Goal: Task Accomplishment & Management: Manage account settings

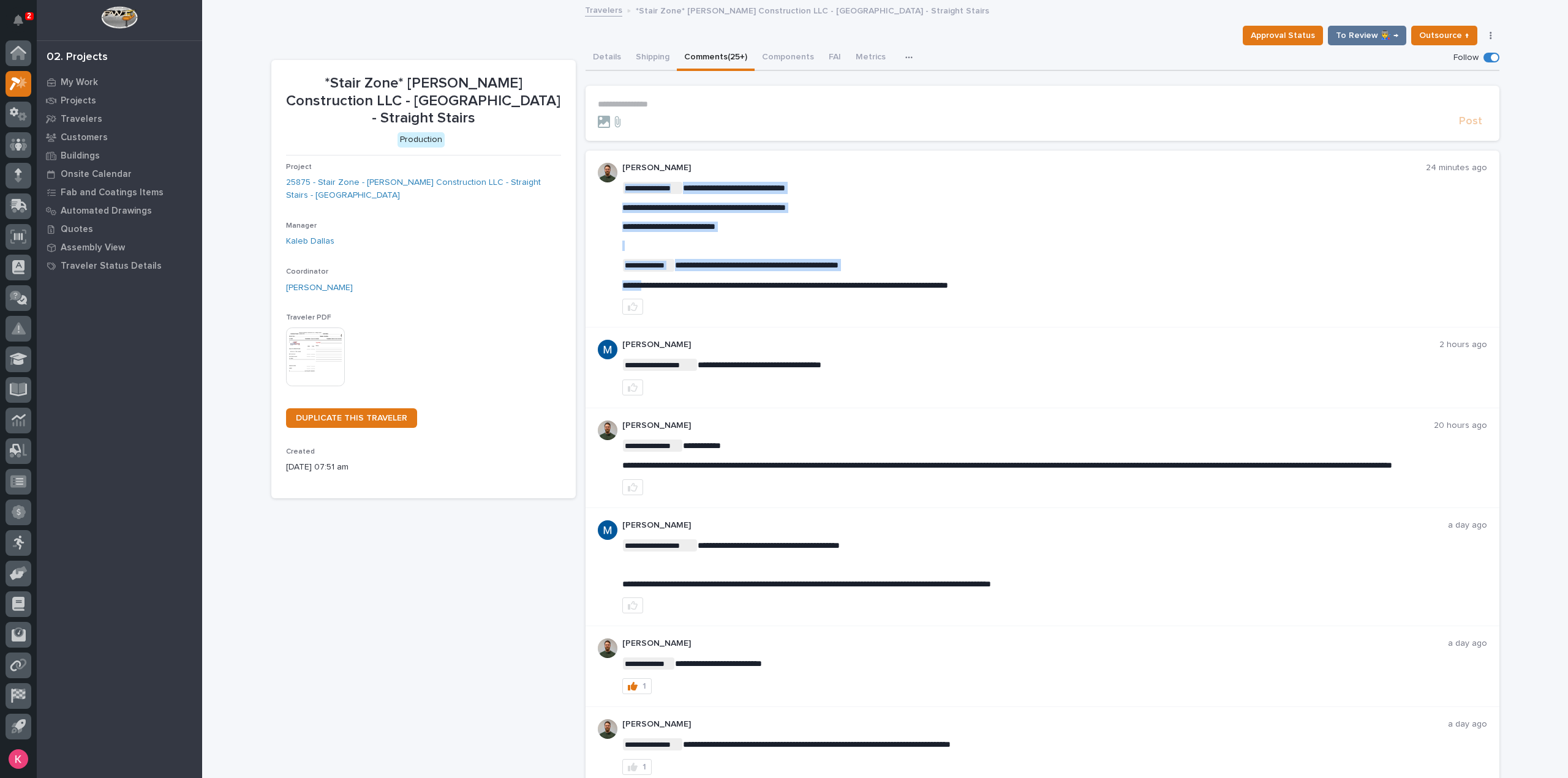
drag, startPoint x: 1043, startPoint y: 287, endPoint x: 641, endPoint y: 284, distance: 402.0
click at [643, 283] on span "**********" at bounding box center [785, 285] width 326 height 9
click at [705, 307] on div at bounding box center [1054, 307] width 865 height 16
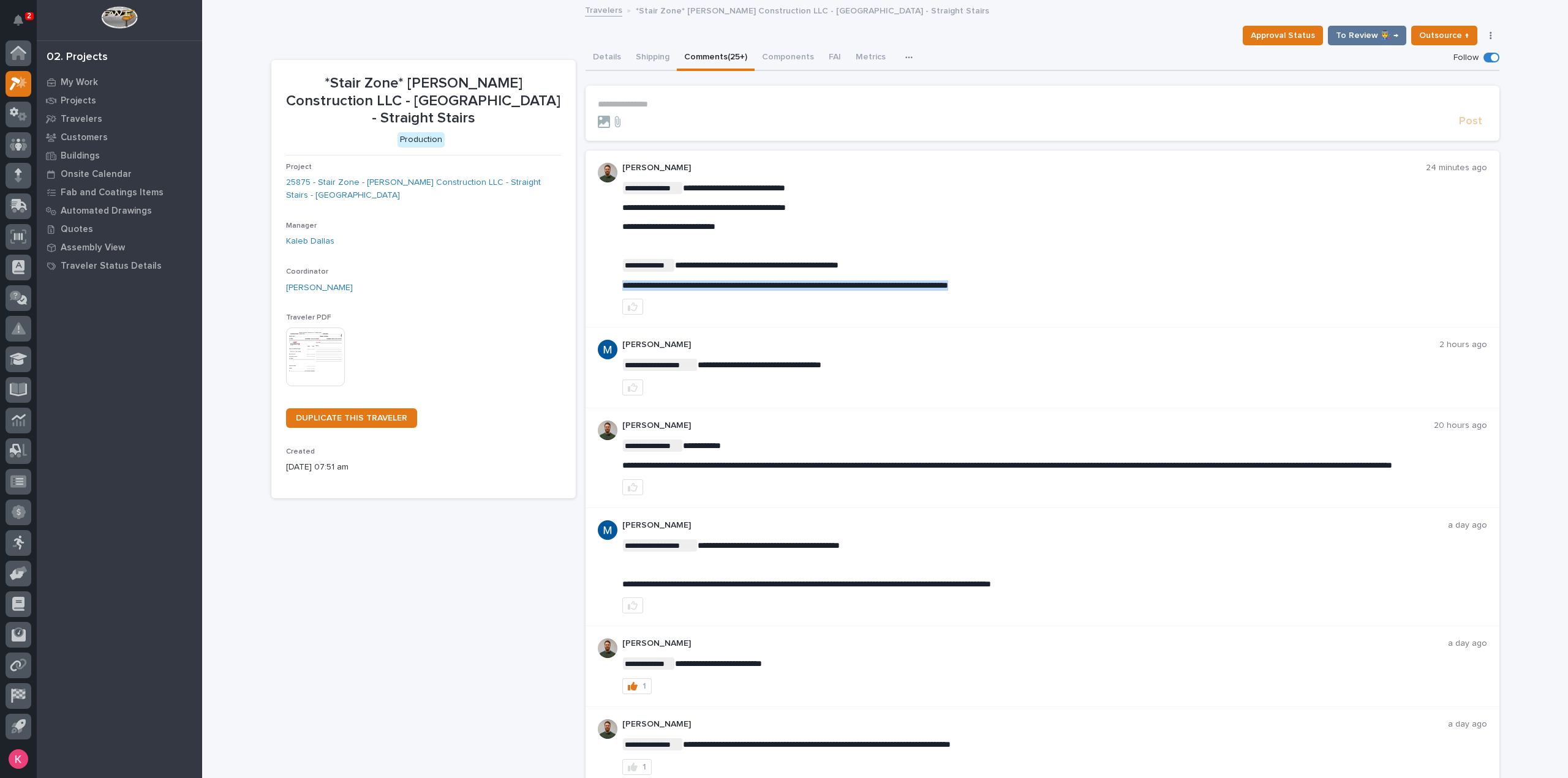
drag, startPoint x: 1040, startPoint y: 281, endPoint x: 594, endPoint y: 287, distance: 446.0
click at [594, 287] on div "**********" at bounding box center [1043, 238] width 914 height 177
copy span "**********"
drag, startPoint x: 816, startPoint y: 292, endPoint x: 820, endPoint y: 285, distance: 8.1
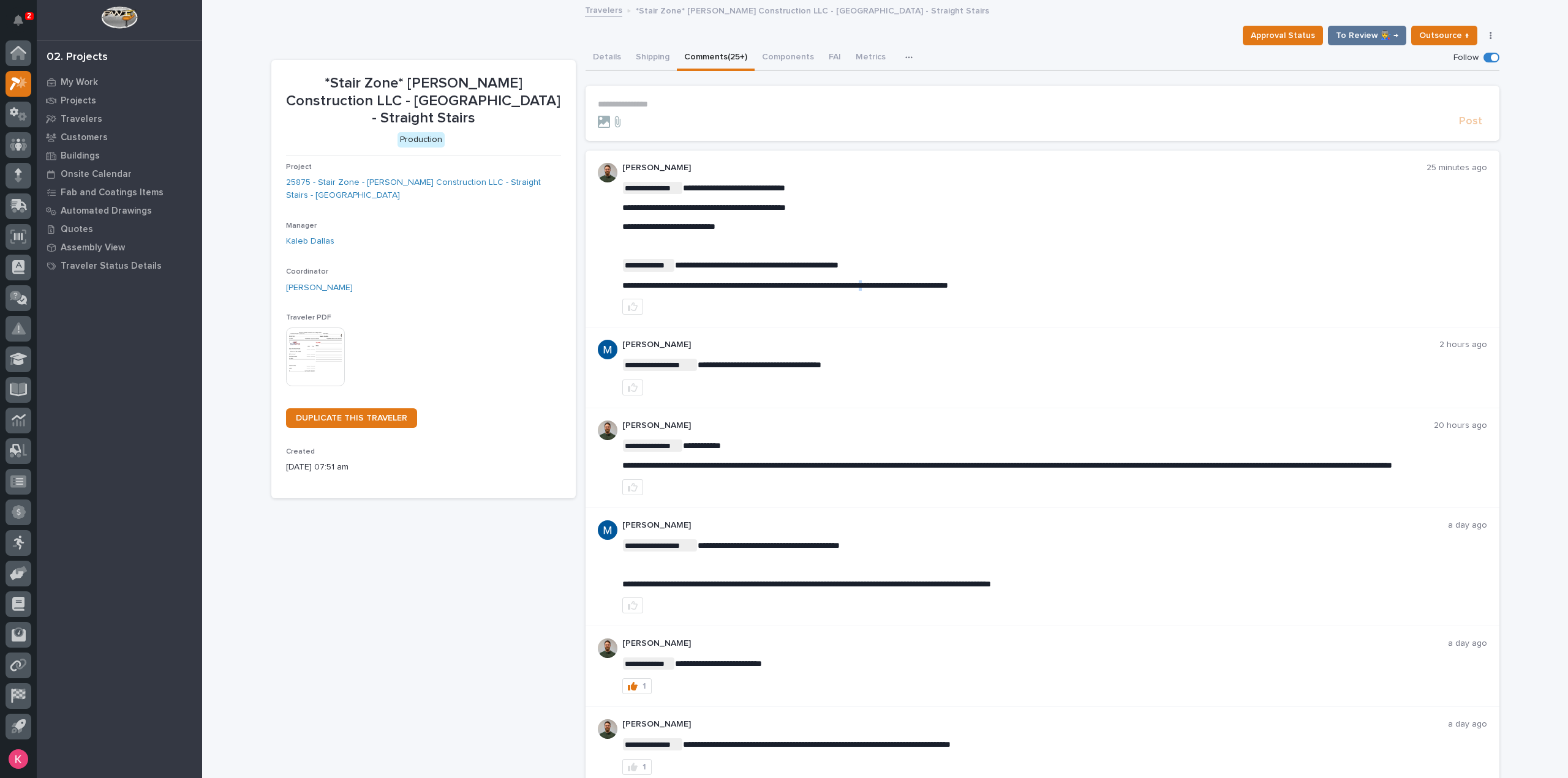
drag, startPoint x: 820, startPoint y: 285, endPoint x: 918, endPoint y: 282, distance: 98.0
click at [916, 282] on span "**********" at bounding box center [785, 285] width 326 height 9
drag, startPoint x: 1054, startPoint y: 285, endPoint x: 615, endPoint y: 285, distance: 439.0
click at [615, 285] on div "**********" at bounding box center [1043, 238] width 914 height 177
copy span "**********"
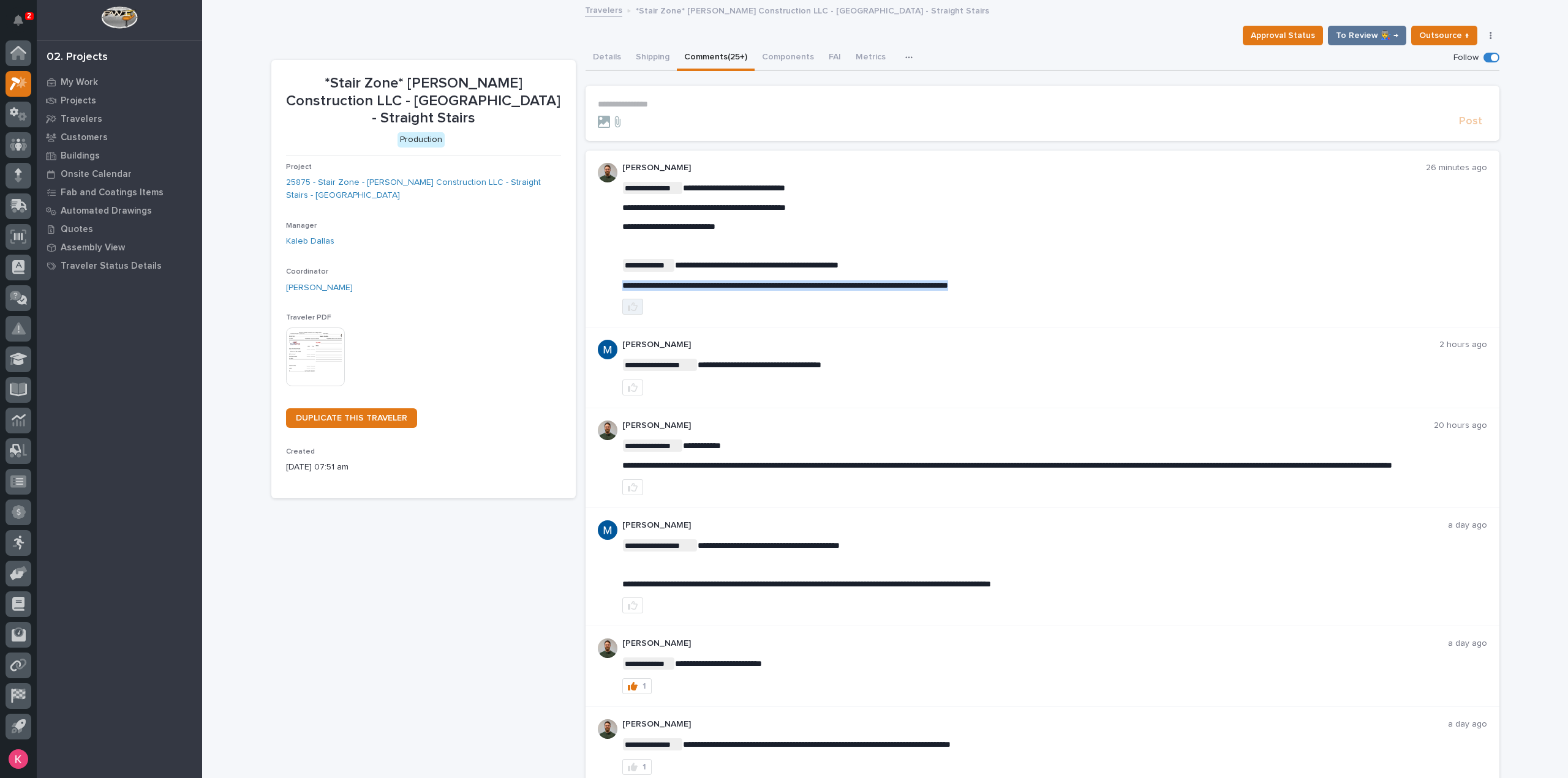
click at [624, 313] on button "button" at bounding box center [632, 307] width 21 height 16
click at [1082, 541] on div "**********" at bounding box center [1054, 567] width 865 height 93
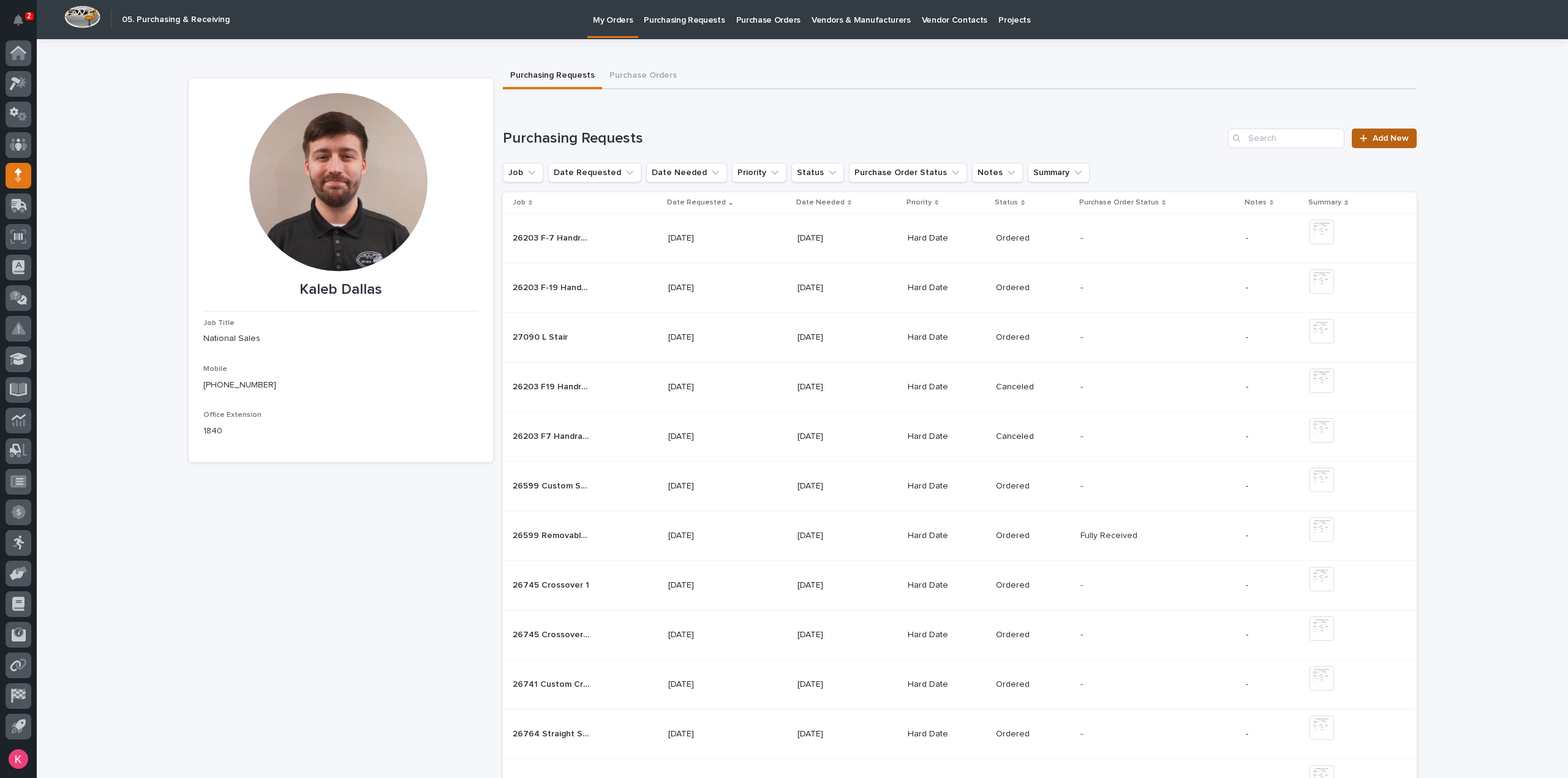
click at [1406, 136] on link "Add New" at bounding box center [1383, 139] width 64 height 20
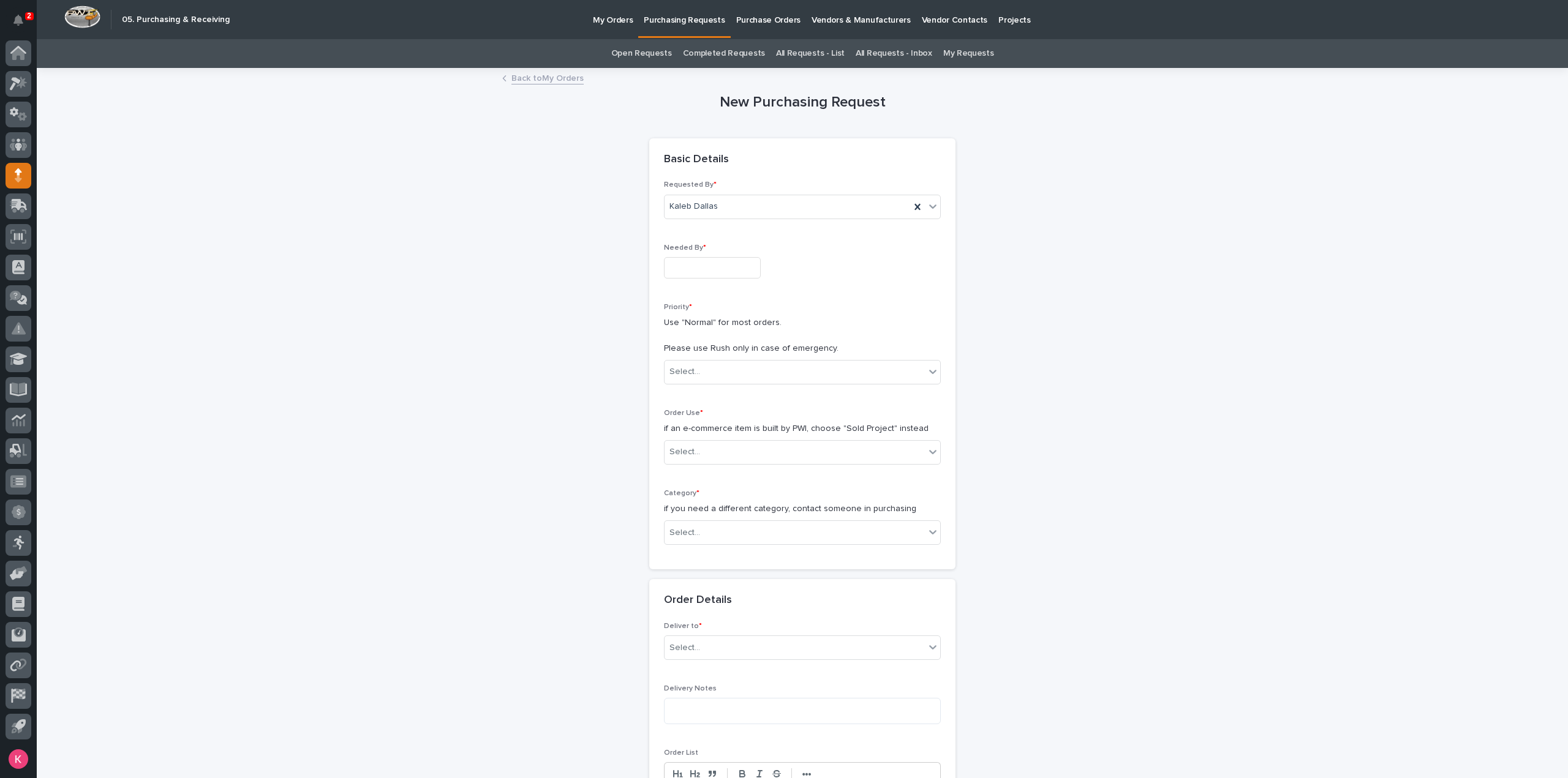
click at [718, 272] on input "text" at bounding box center [712, 268] width 97 height 22
click at [677, 167] on div "16" at bounding box center [685, 167] width 16 height 16
click at [743, 277] on input "**********" at bounding box center [712, 268] width 97 height 22
click at [664, 167] on div "15" at bounding box center [664, 167] width 16 height 16
type input "**********"
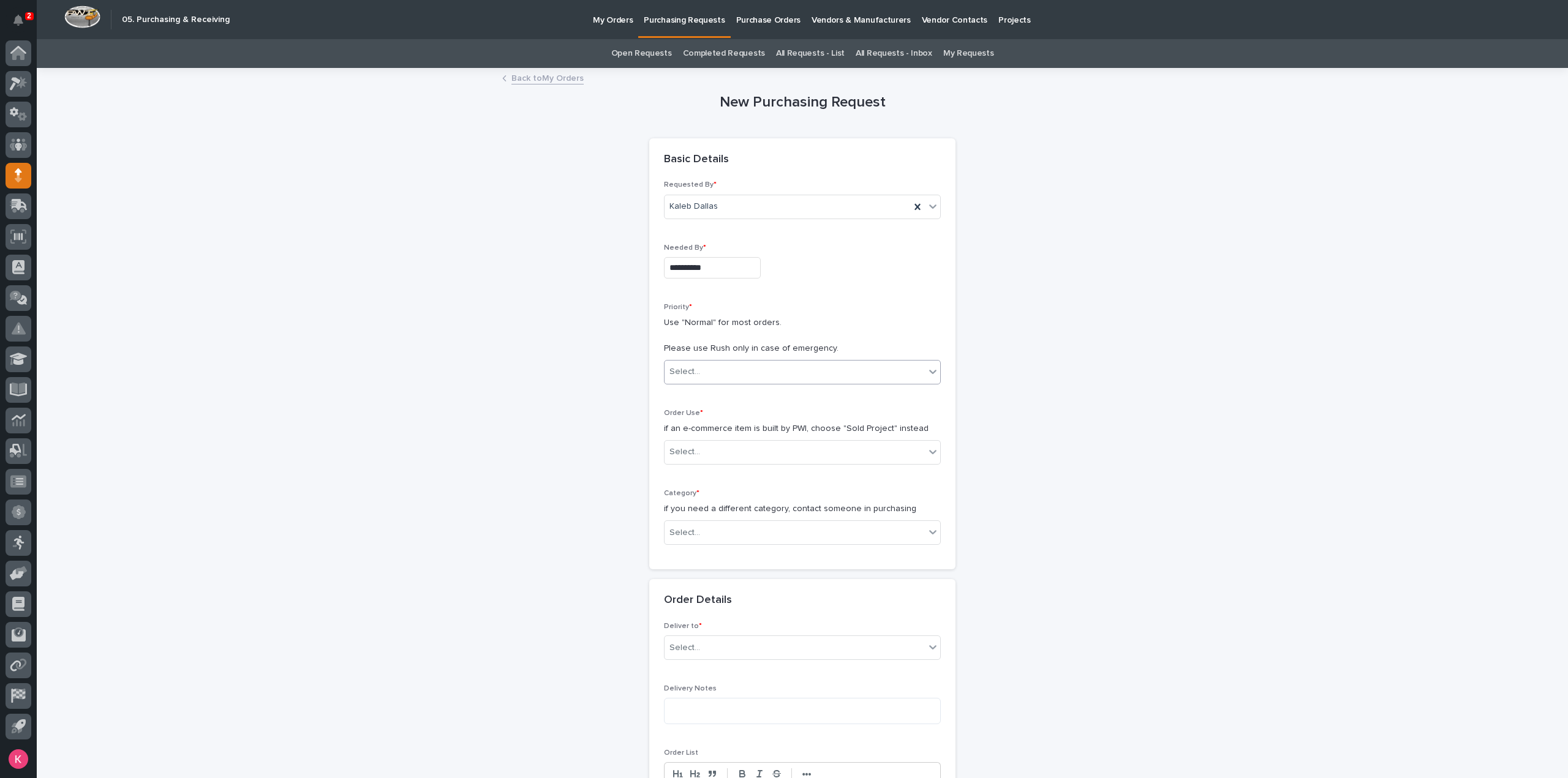
click at [731, 371] on div "Select..." at bounding box center [794, 371] width 260 height 20
click at [720, 413] on div "Hard Date" at bounding box center [797, 416] width 275 height 22
click at [714, 459] on div "Select..." at bounding box center [794, 452] width 260 height 20
click at [711, 482] on div "Sold Project" at bounding box center [797, 474] width 275 height 22
click at [712, 532] on div "Select..." at bounding box center [794, 532] width 260 height 20
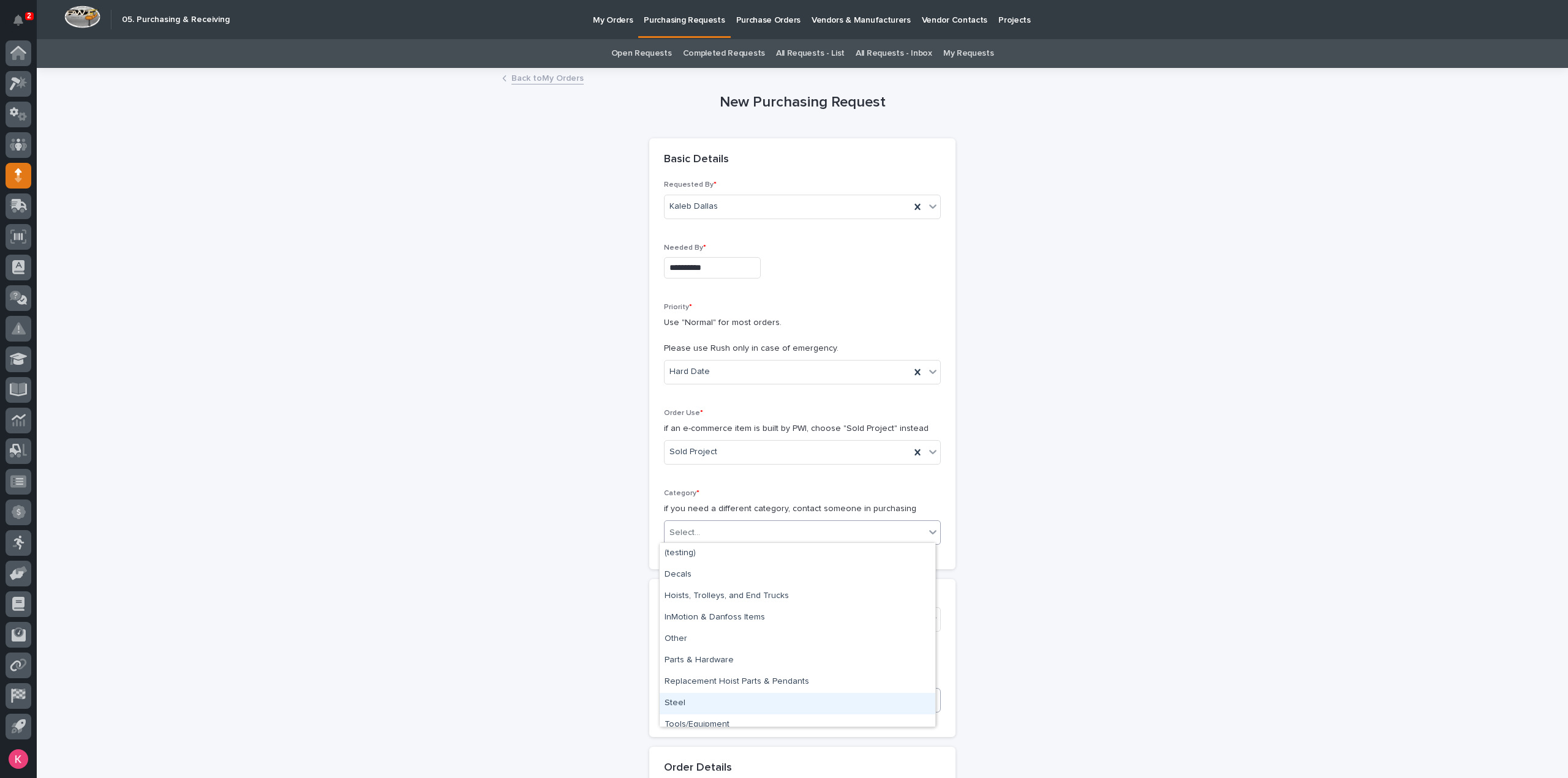
click at [708, 704] on div "Steel" at bounding box center [797, 704] width 275 height 22
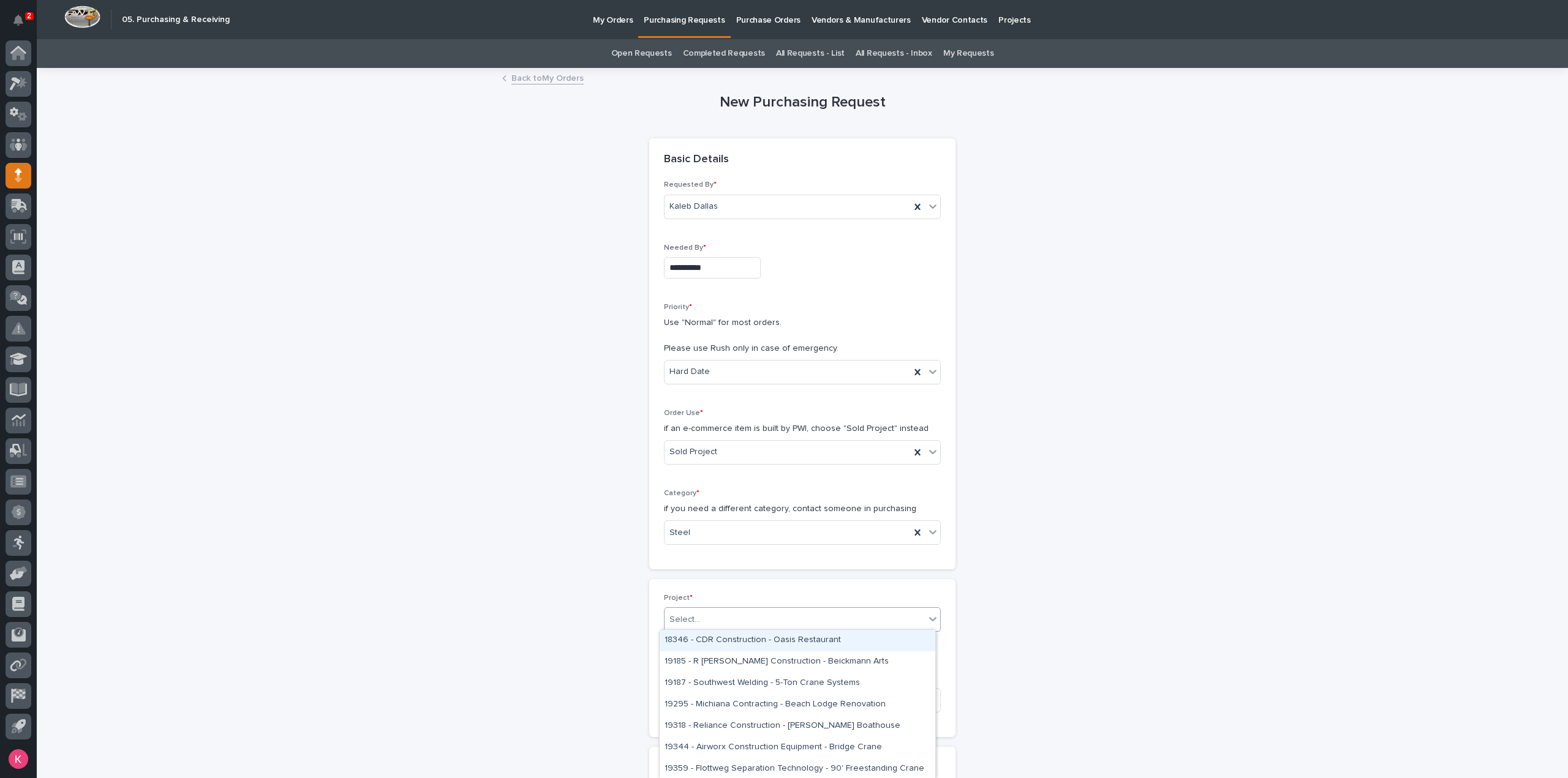
click at [739, 621] on div "Select..." at bounding box center [794, 620] width 260 height 20
type input "*****"
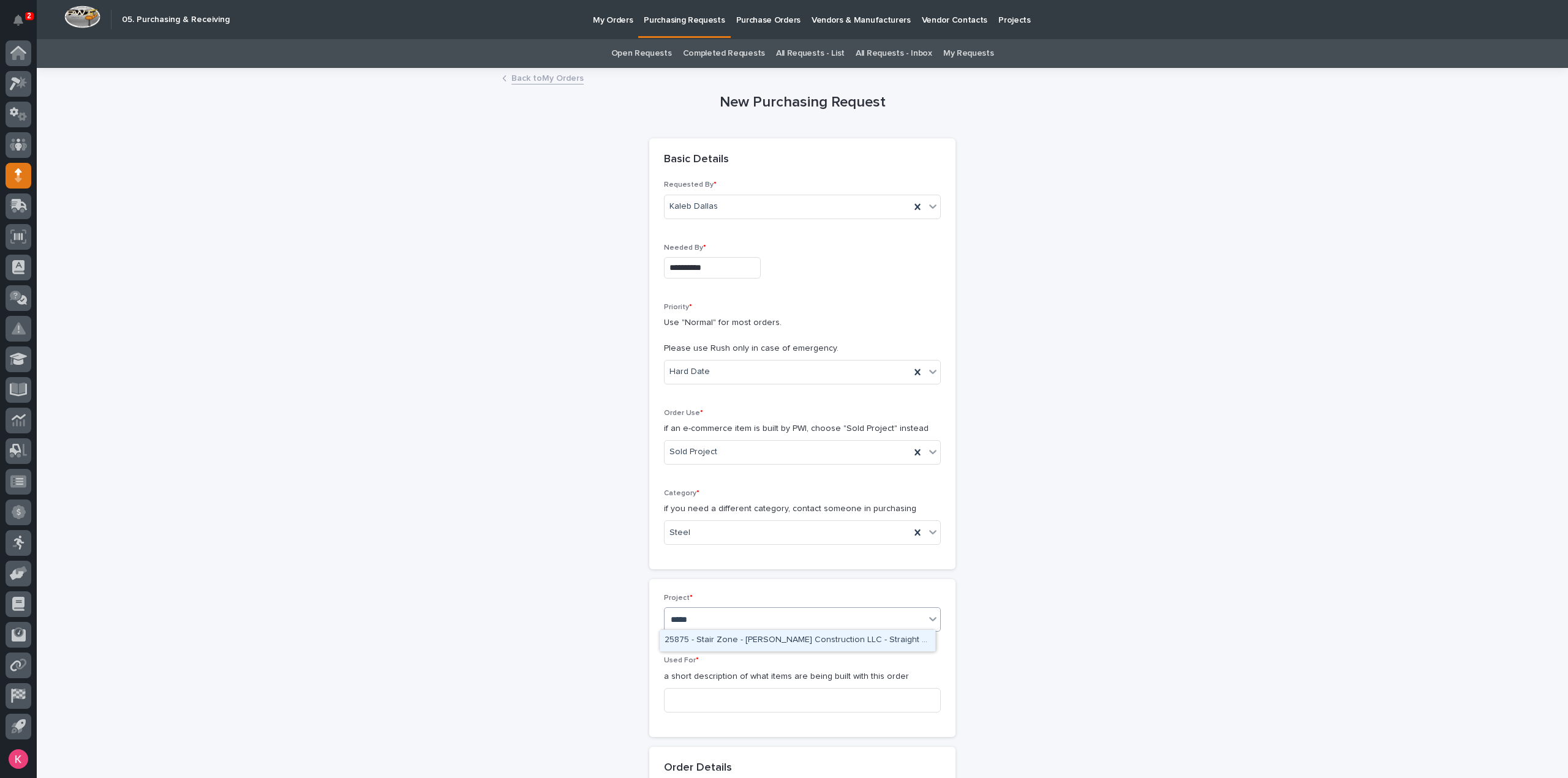
click at [775, 642] on div "25875 - Stair Zone - [PERSON_NAME] Construction LLC - Straight Stairs - [GEOGRA…" at bounding box center [797, 640] width 275 height 22
click at [756, 693] on input at bounding box center [802, 700] width 277 height 24
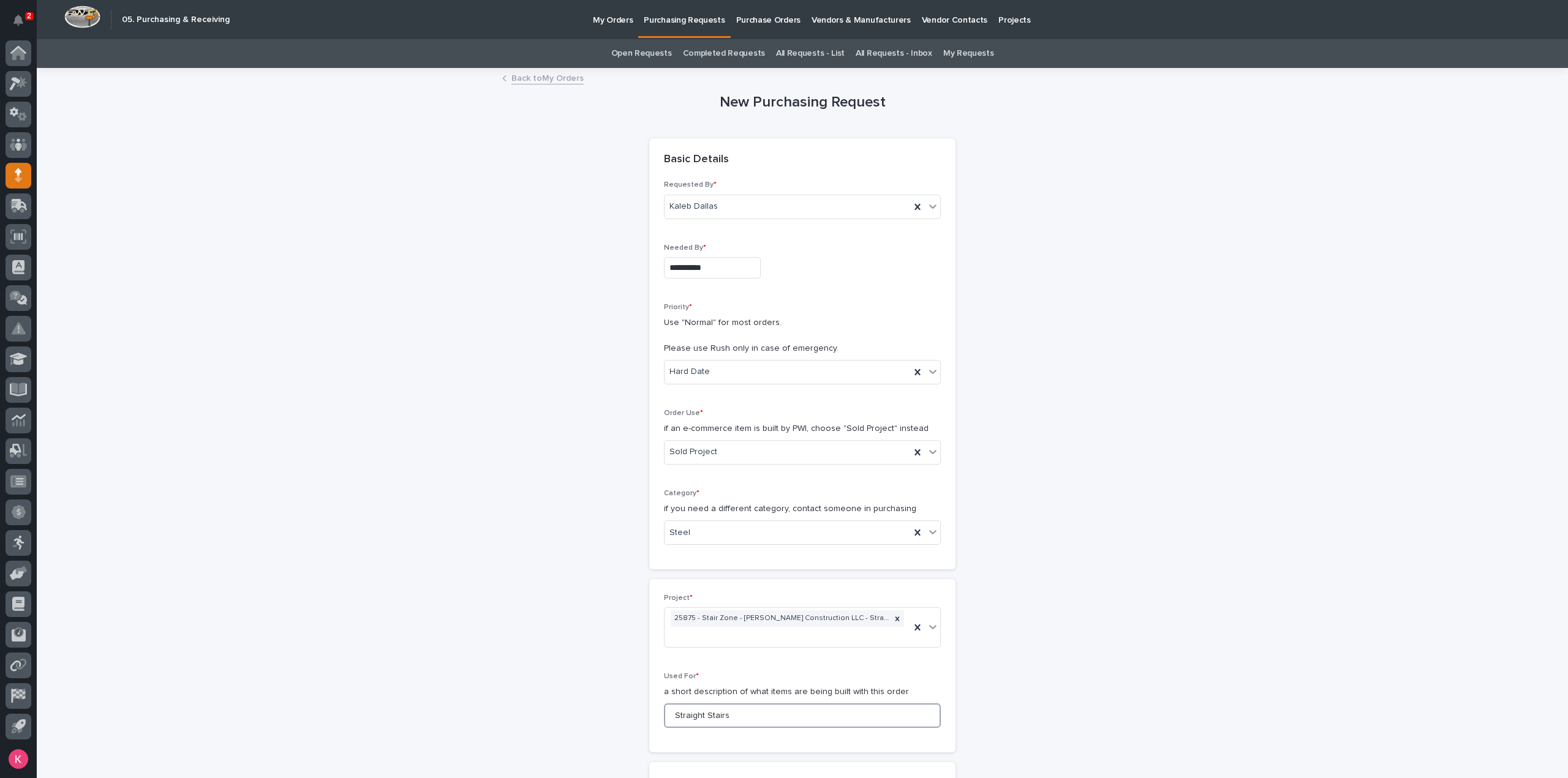
type input "Straight Stairs"
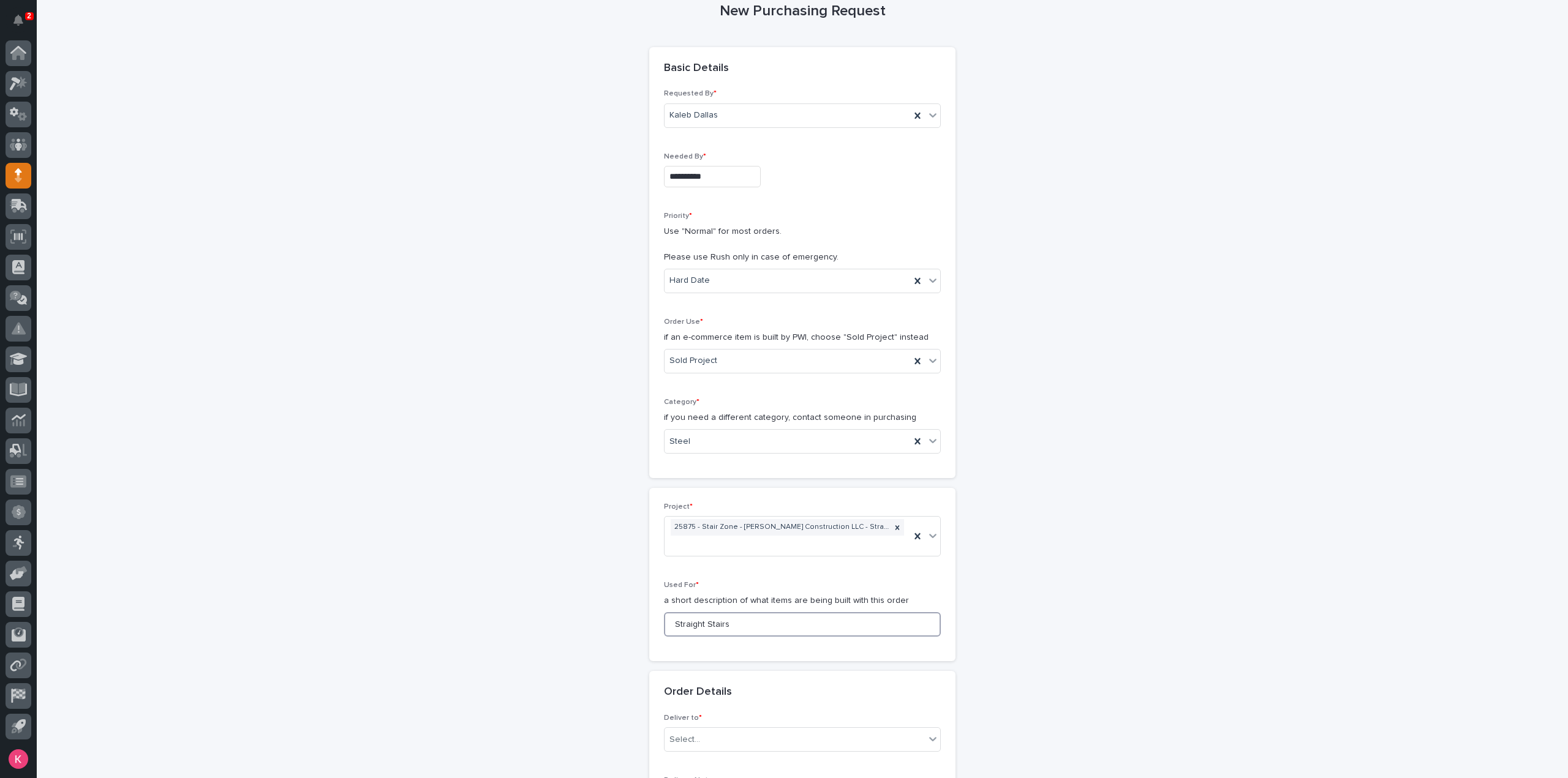
scroll to position [367, 0]
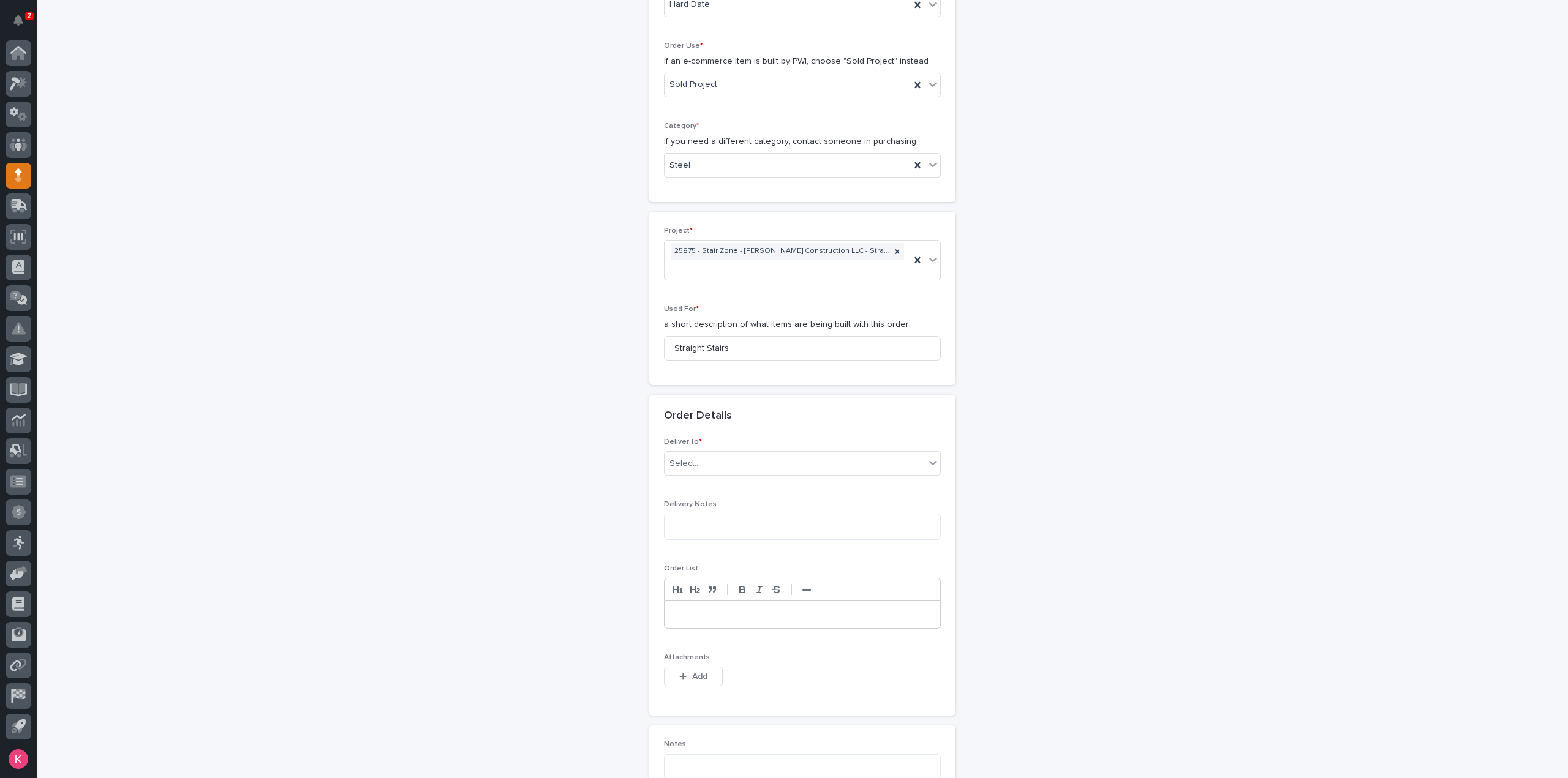
click at [713, 448] on div "Deliver to * Select..." at bounding box center [802, 461] width 277 height 48
click at [725, 470] on div "Select..." at bounding box center [802, 463] width 277 height 24
click at [676, 483] on div "PWI" at bounding box center [797, 484] width 275 height 22
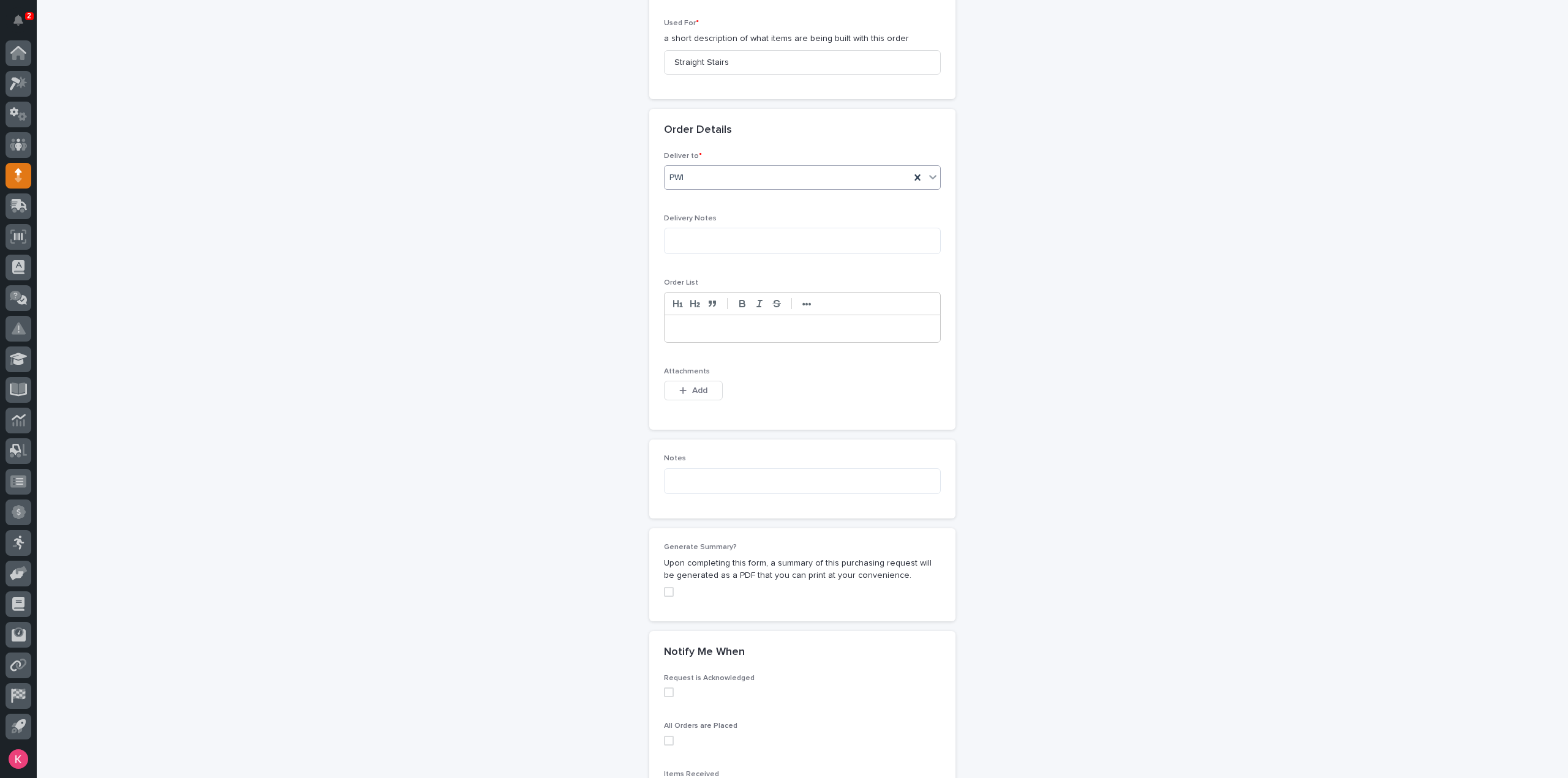
scroll to position [674, 0]
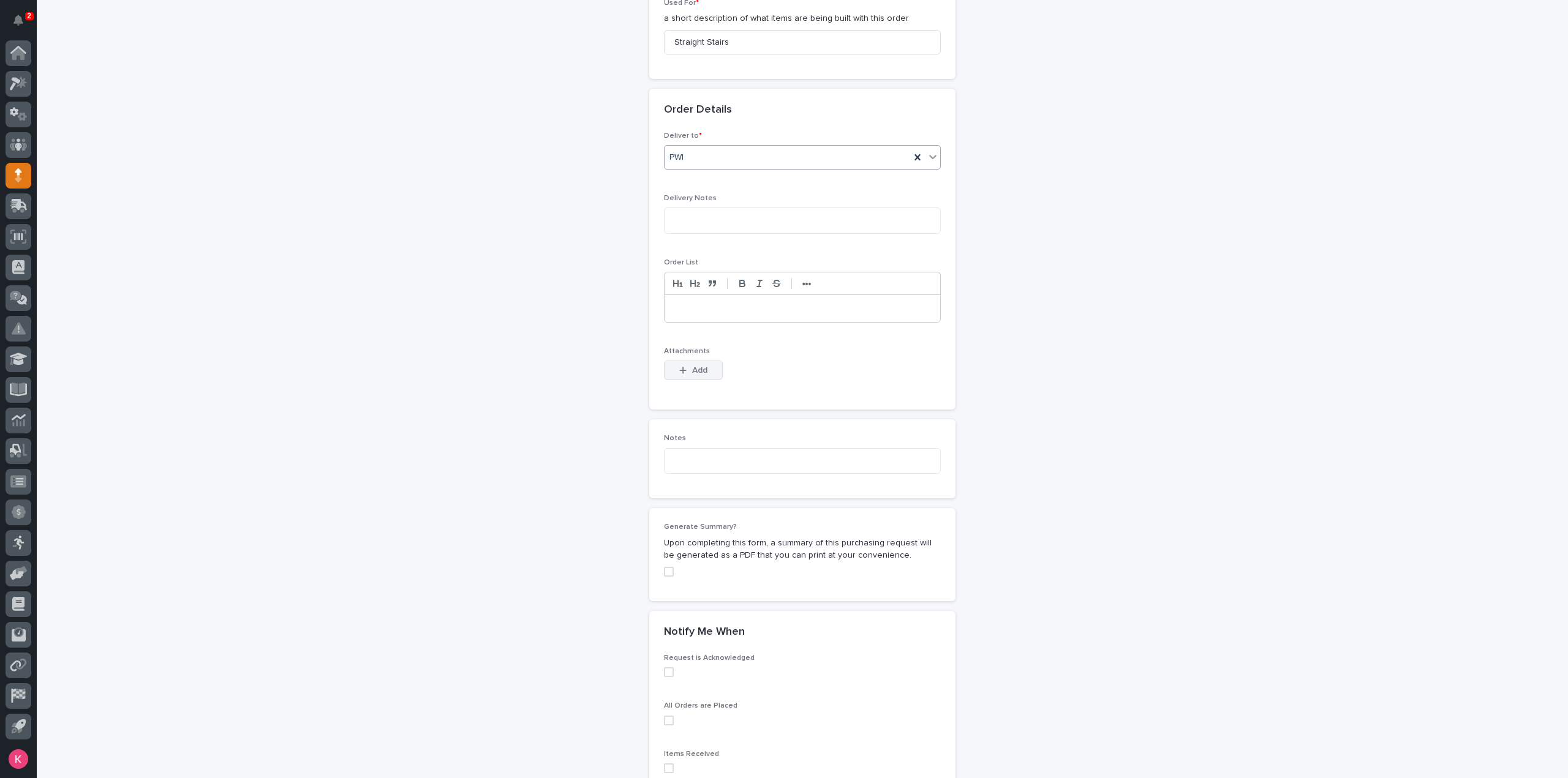
click at [684, 366] on div "button" at bounding box center [685, 371] width 13 height 9
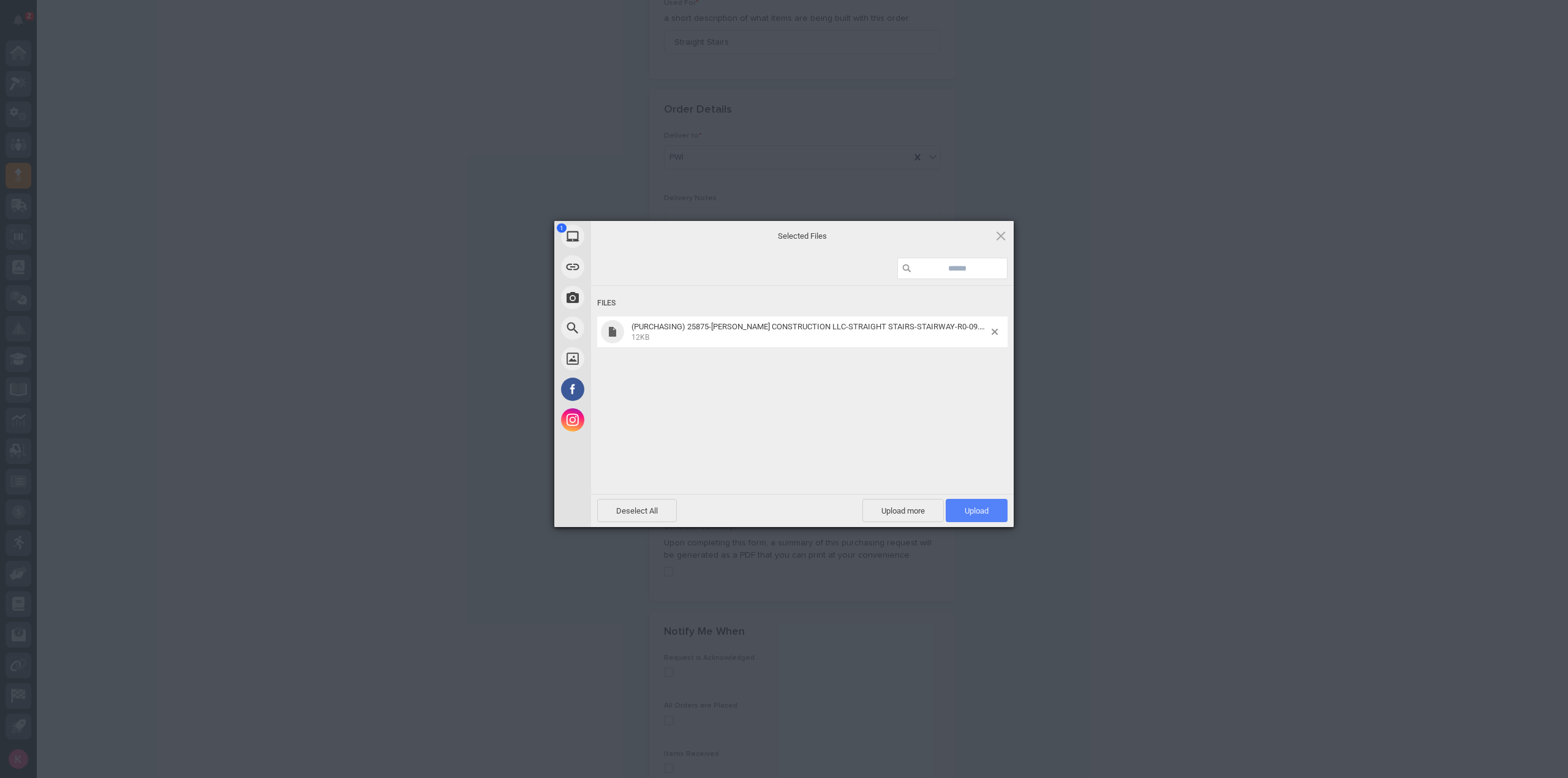
click at [972, 511] on span "Upload 1" at bounding box center [976, 511] width 24 height 9
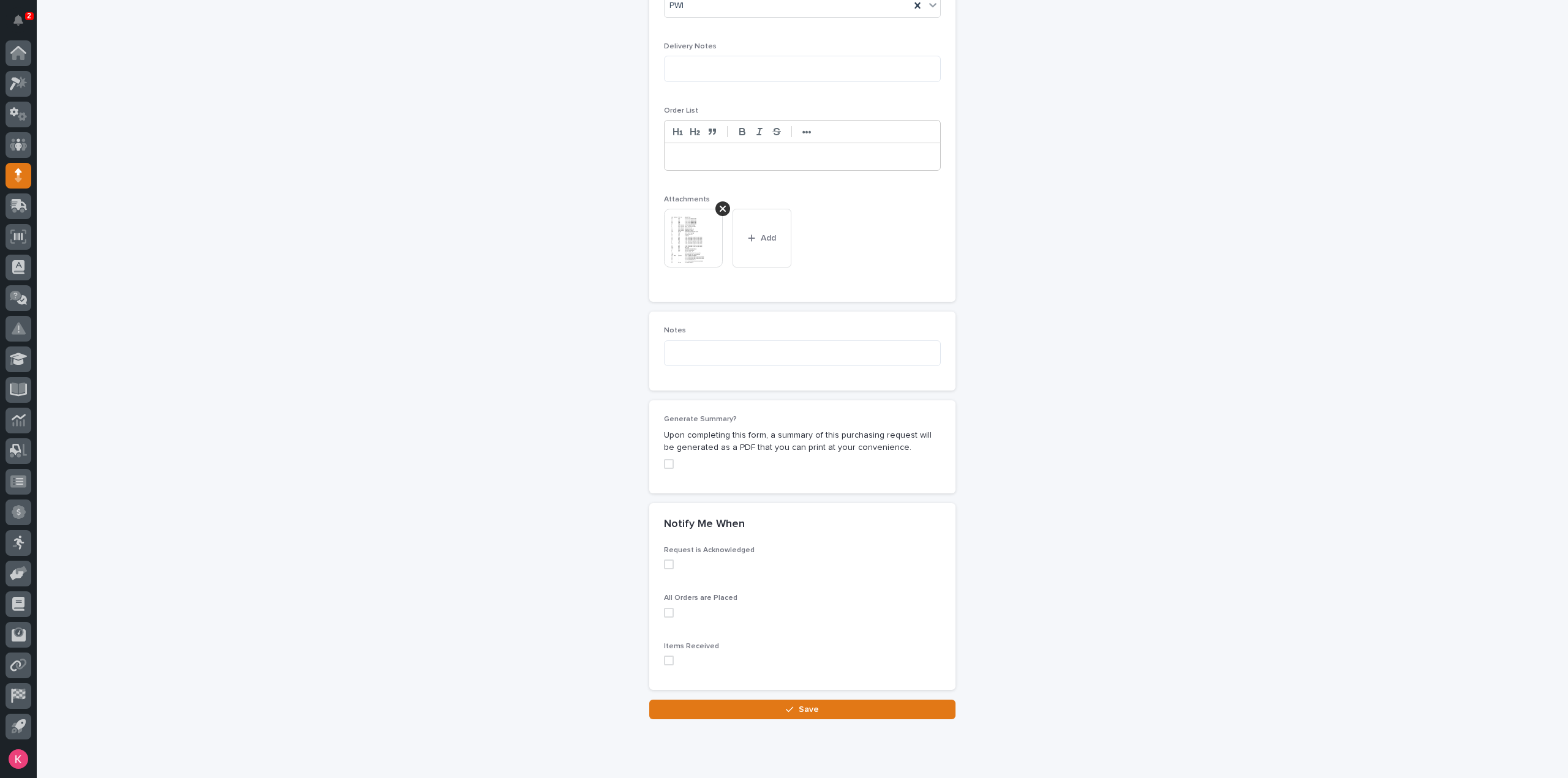
scroll to position [858, 0]
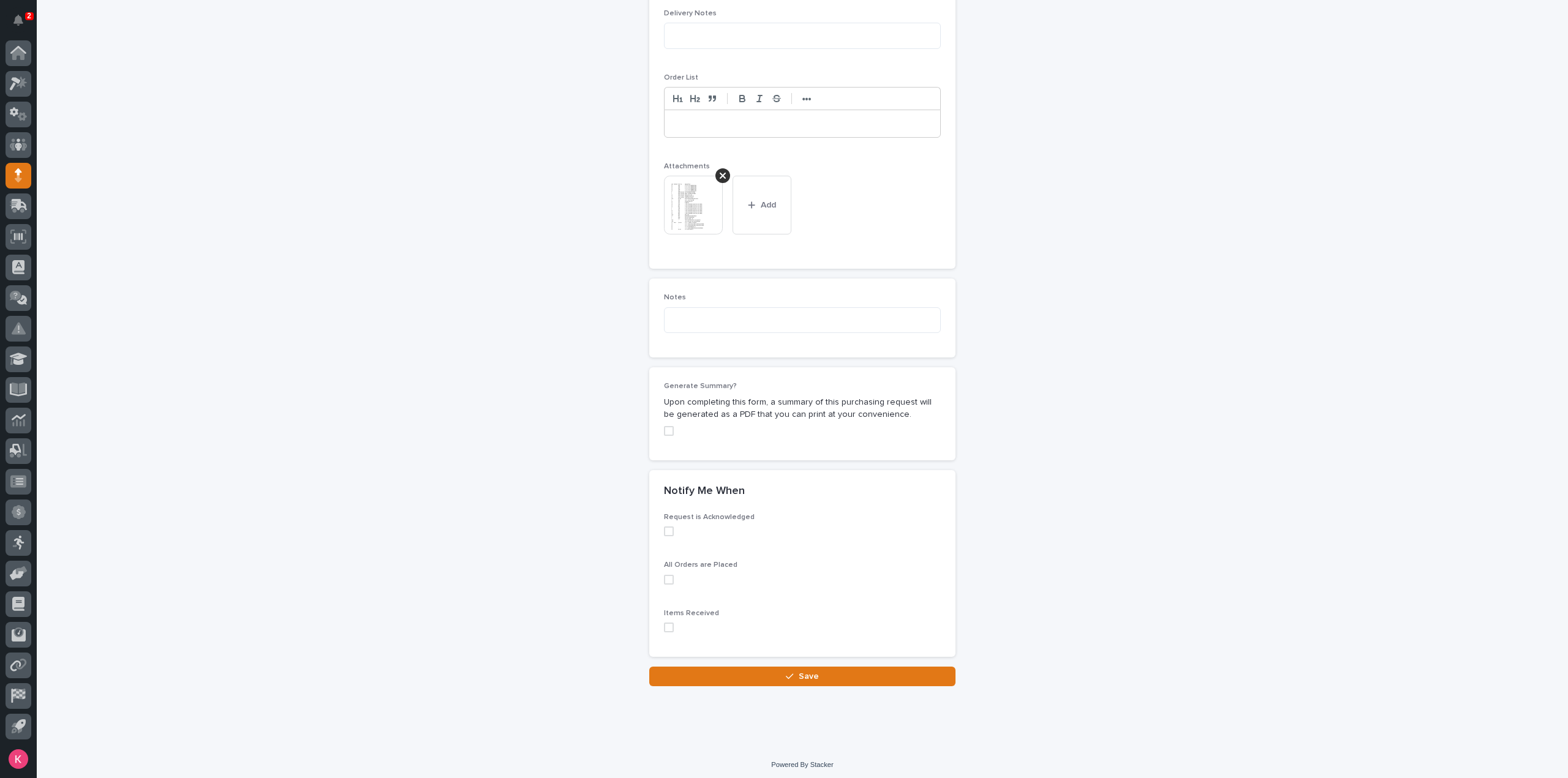
click at [748, 670] on button "Save" at bounding box center [802, 676] width 306 height 20
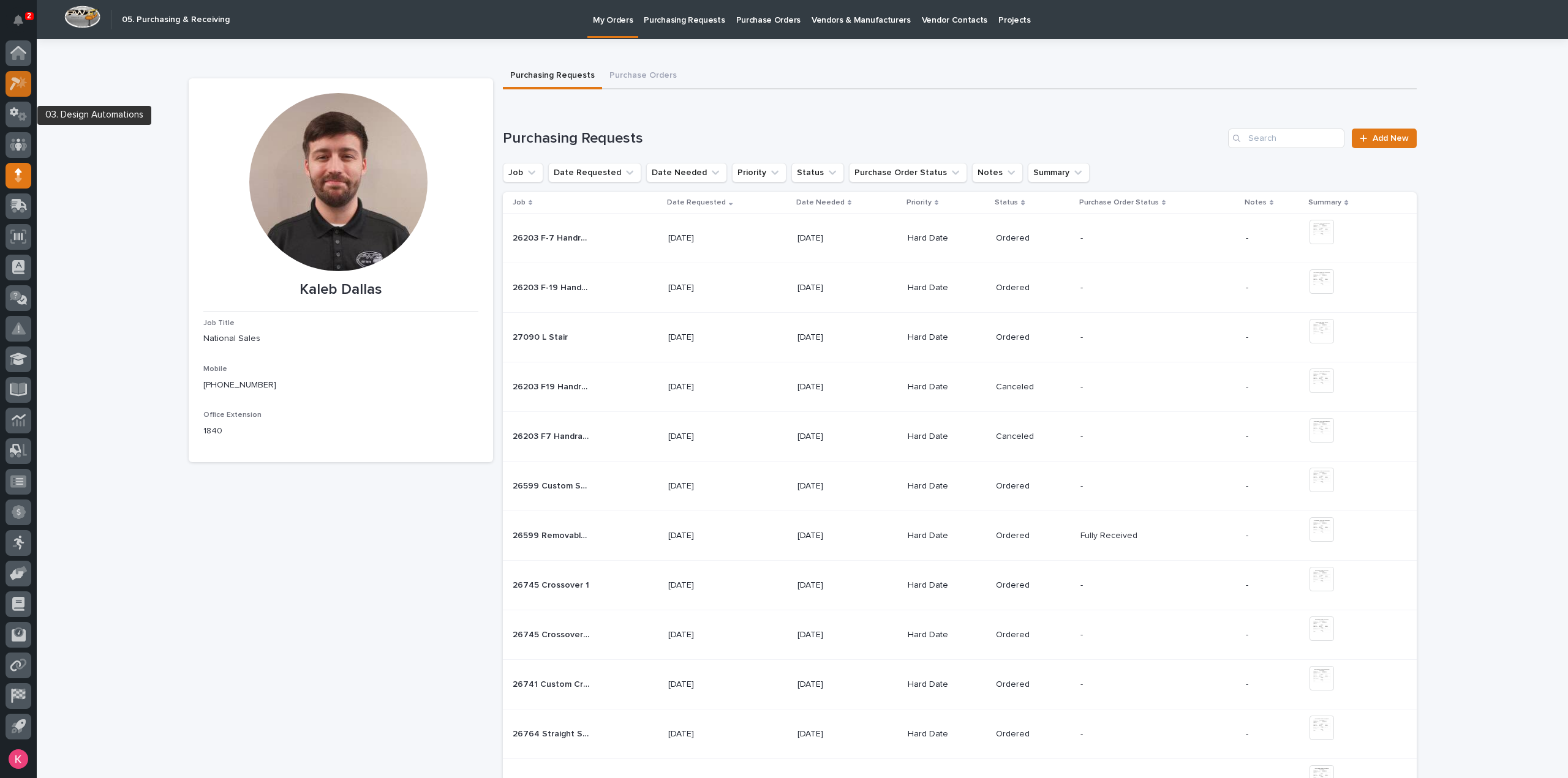
click at [15, 82] on icon at bounding box center [19, 84] width 18 height 14
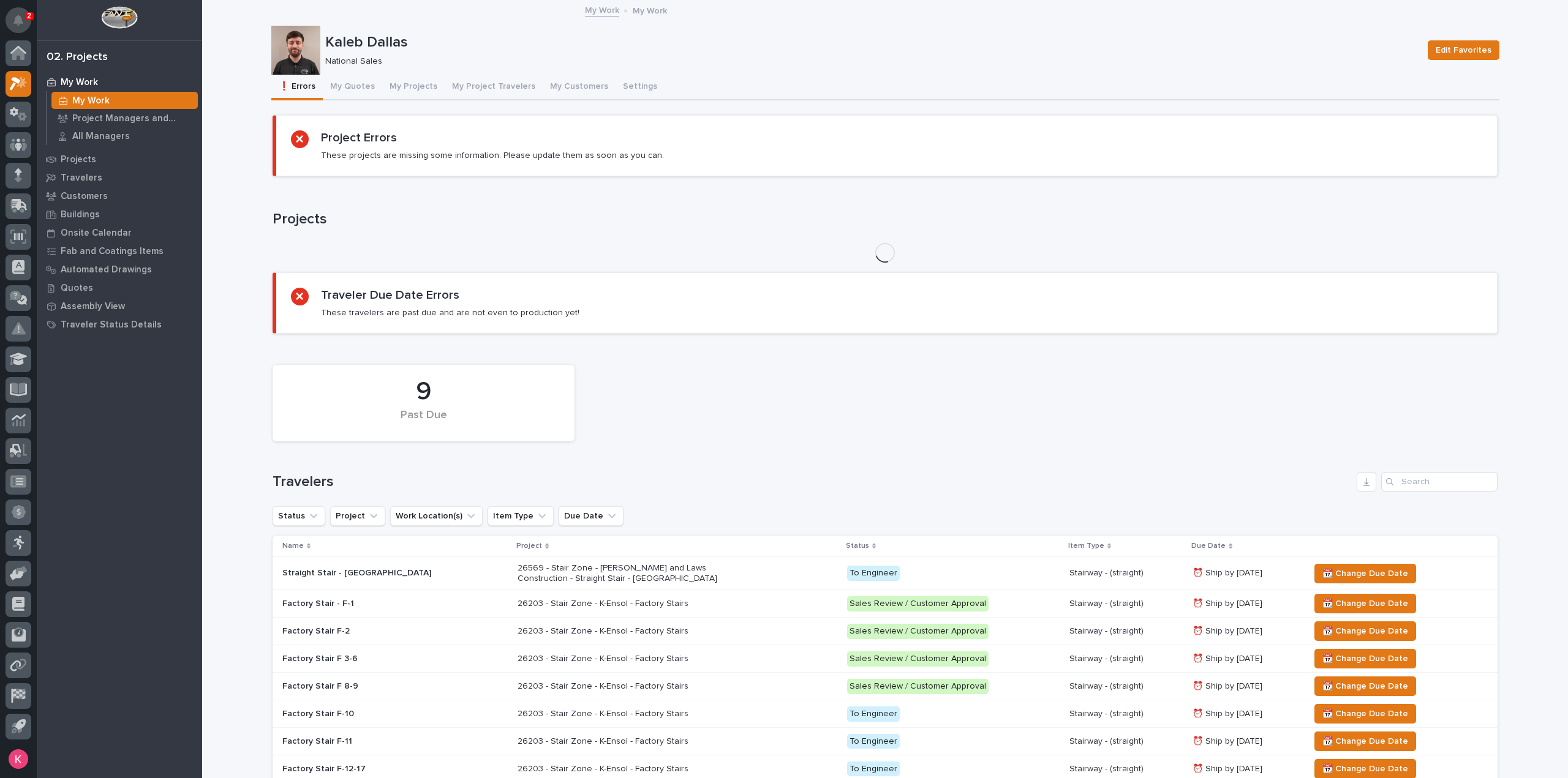
click at [17, 26] on button "Notifications" at bounding box center [18, 20] width 26 height 26
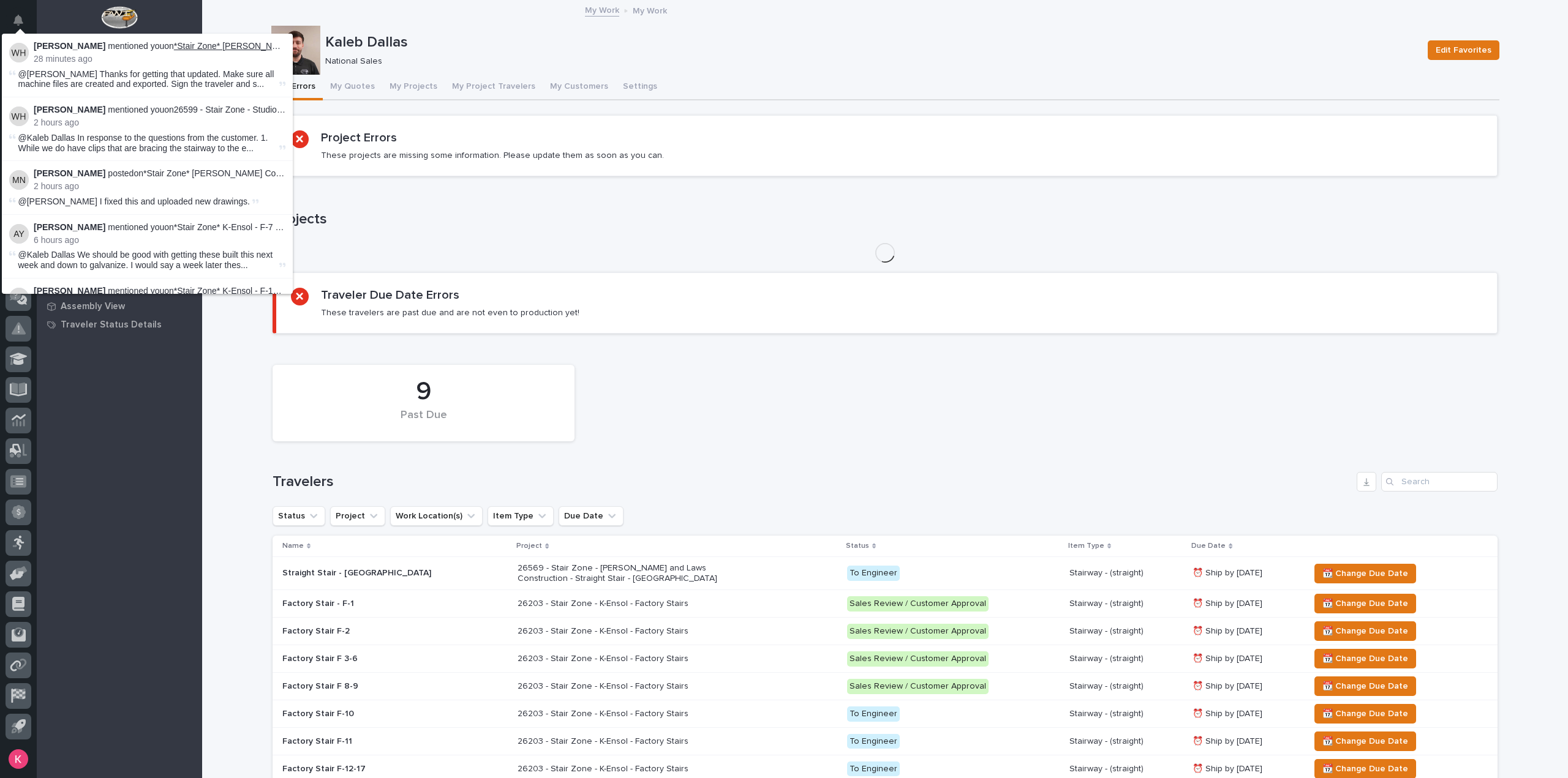
click at [248, 46] on link "*Stair Zone* [PERSON_NAME] Construction LLC - [GEOGRAPHIC_DATA] - Straight Stai…" at bounding box center [346, 46] width 346 height 10
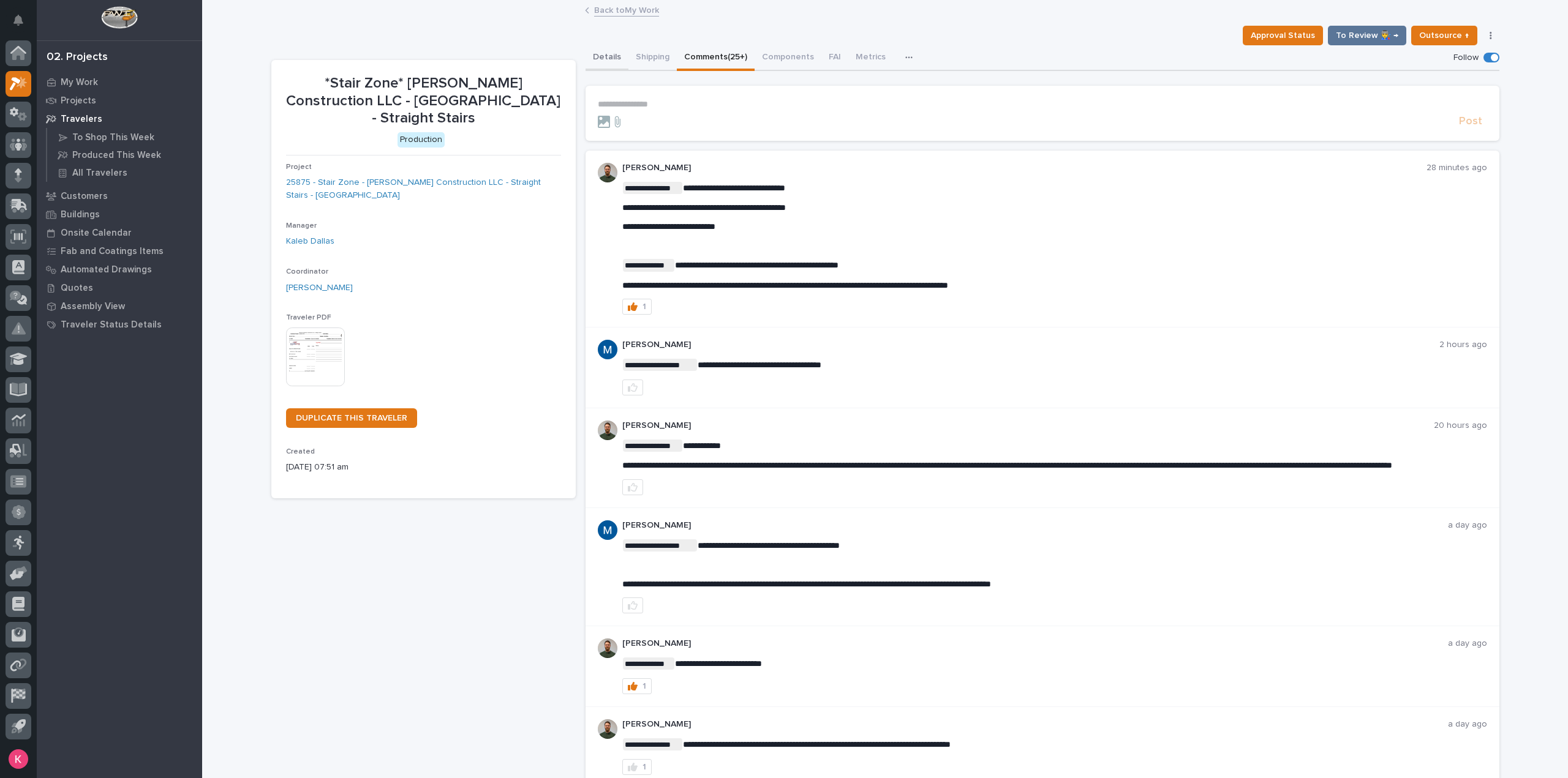
click at [599, 51] on button "Details" at bounding box center [607, 58] width 43 height 26
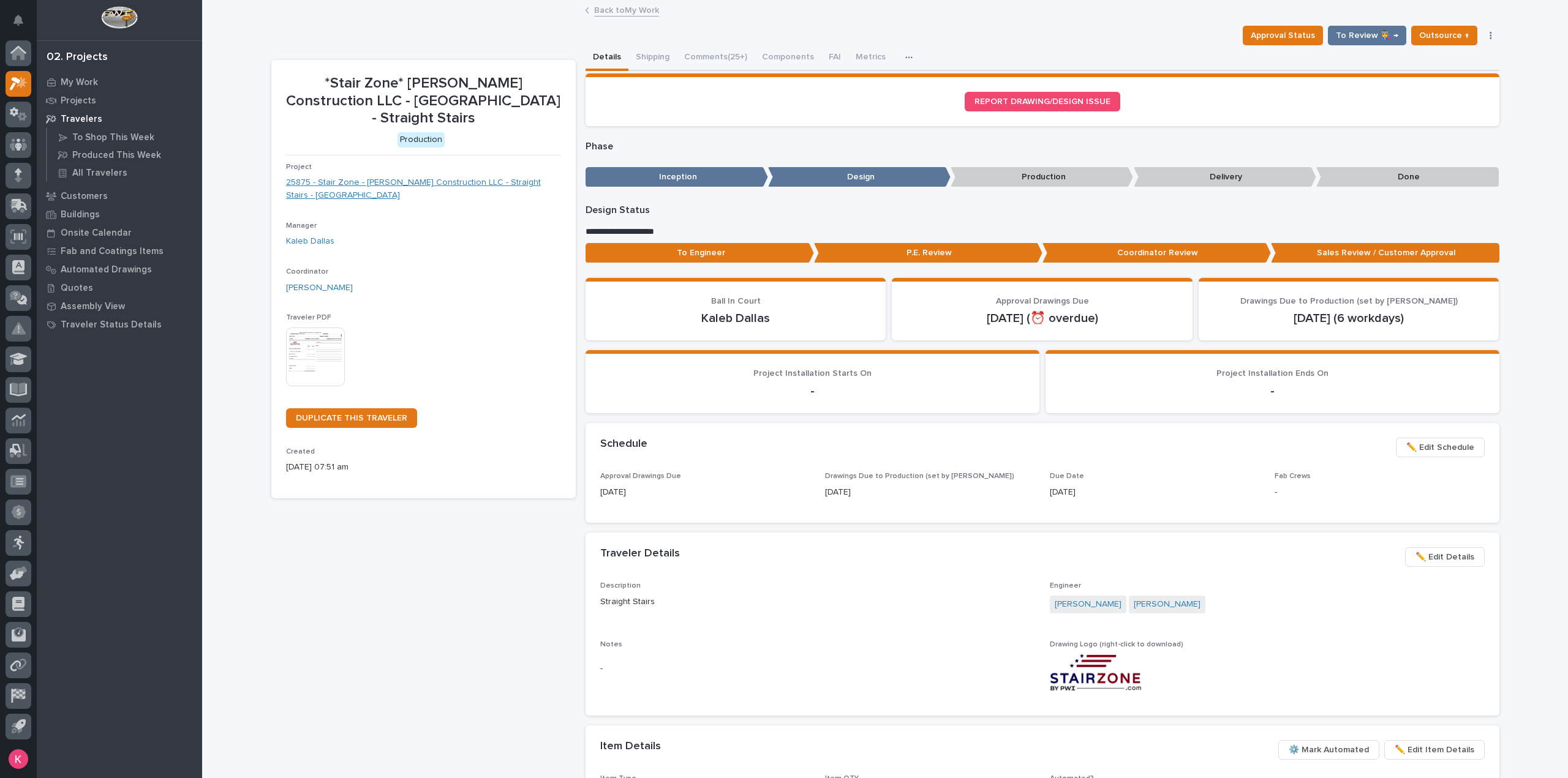
click at [336, 181] on link "25875 - Stair Zone - [PERSON_NAME] Construction LLC - Straight Stairs - [GEOGRA…" at bounding box center [424, 189] width 275 height 26
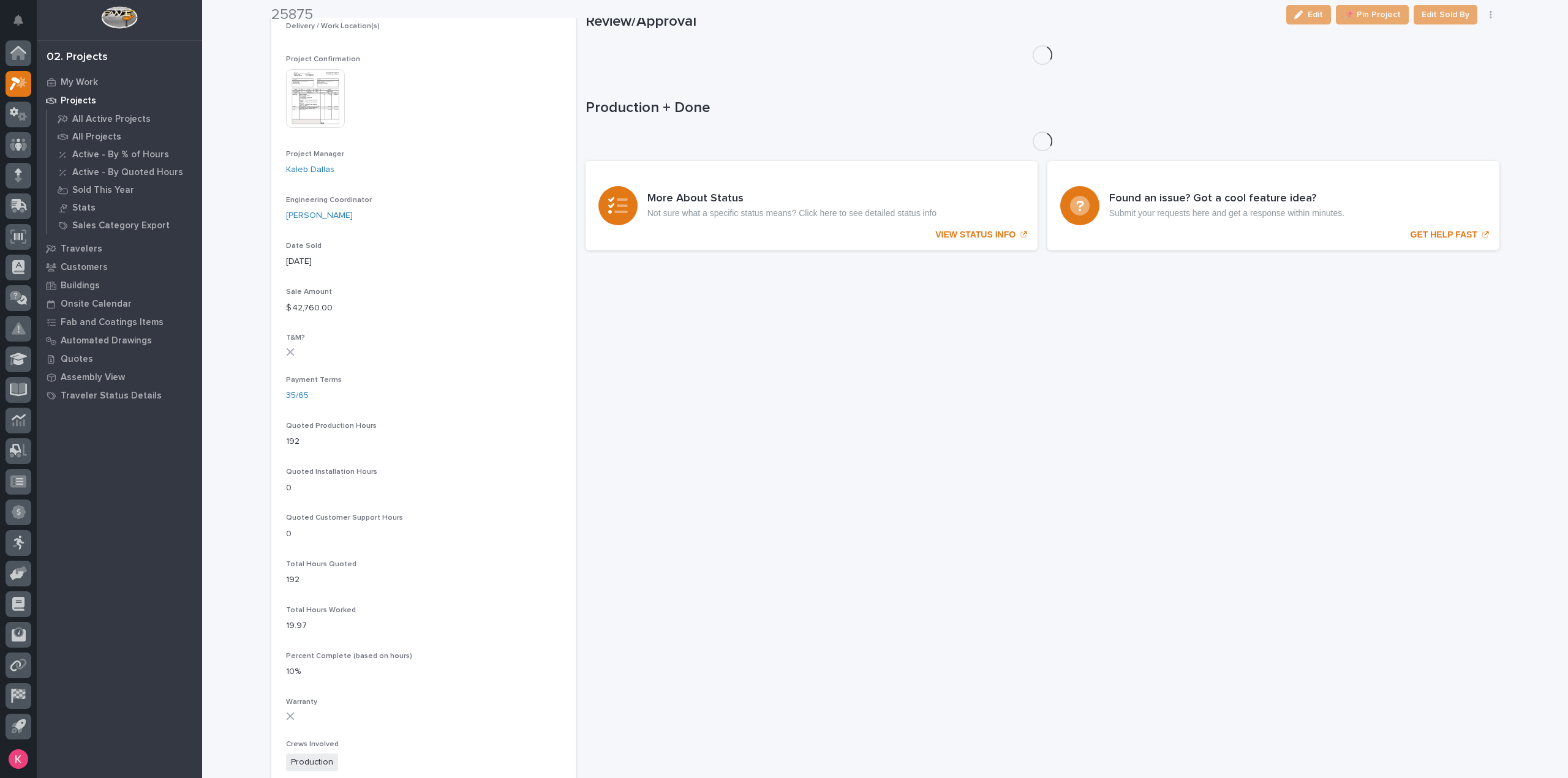
scroll to position [438, 0]
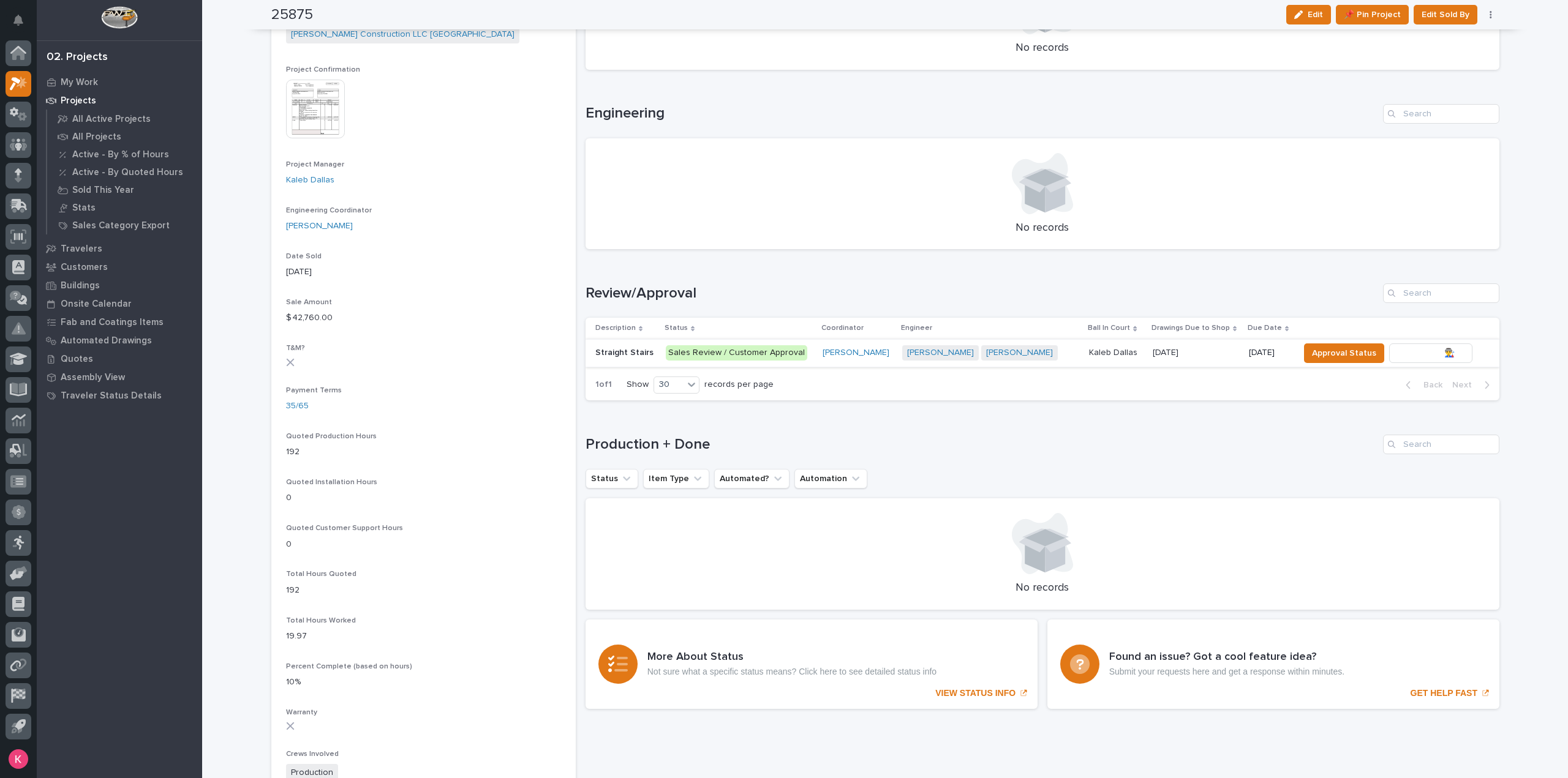
click at [1407, 358] on span "To Review 👨‍🏭 →" at bounding box center [1429, 353] width 62 height 14
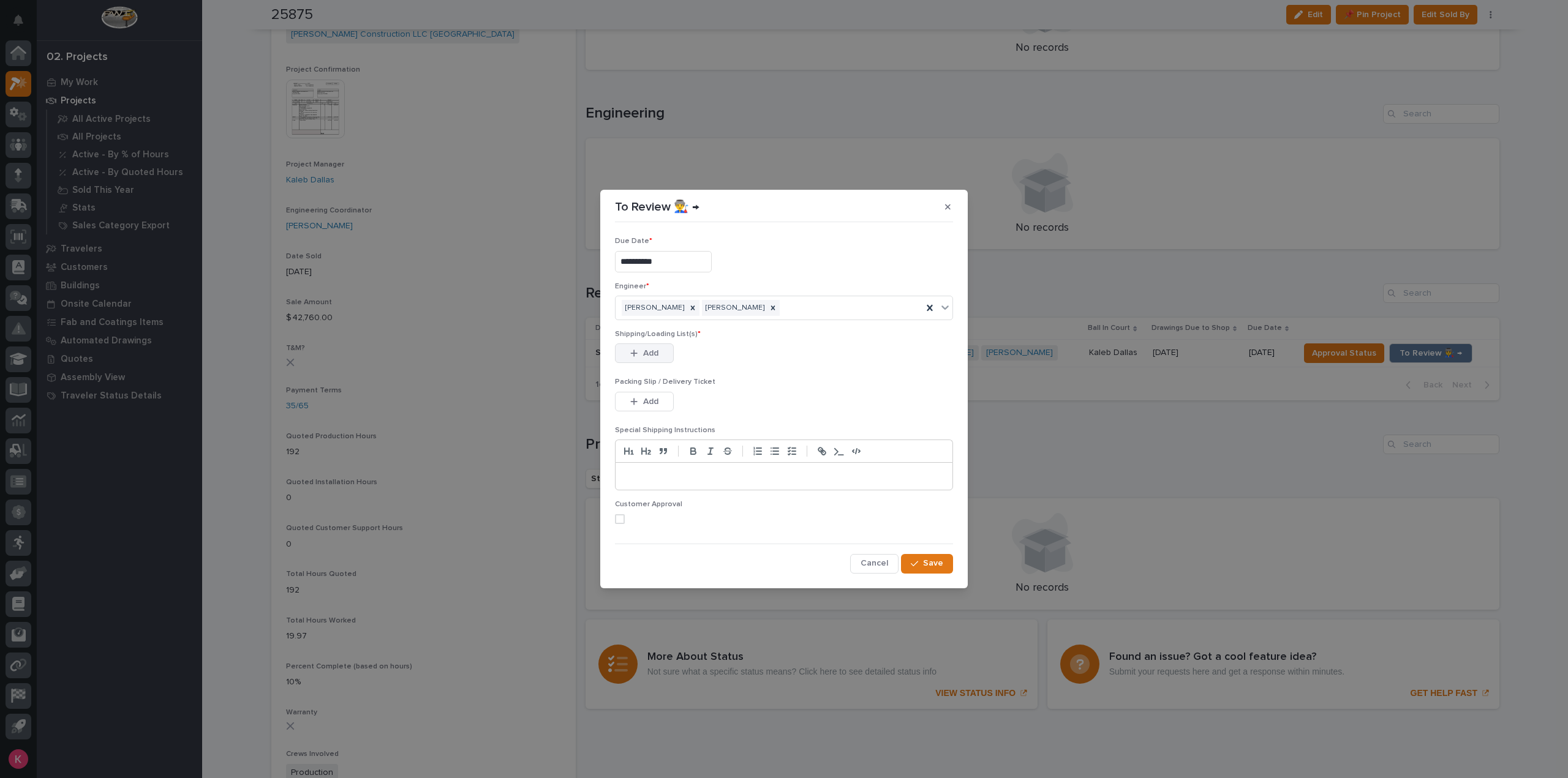
click at [649, 354] on span "Add" at bounding box center [650, 353] width 15 height 11
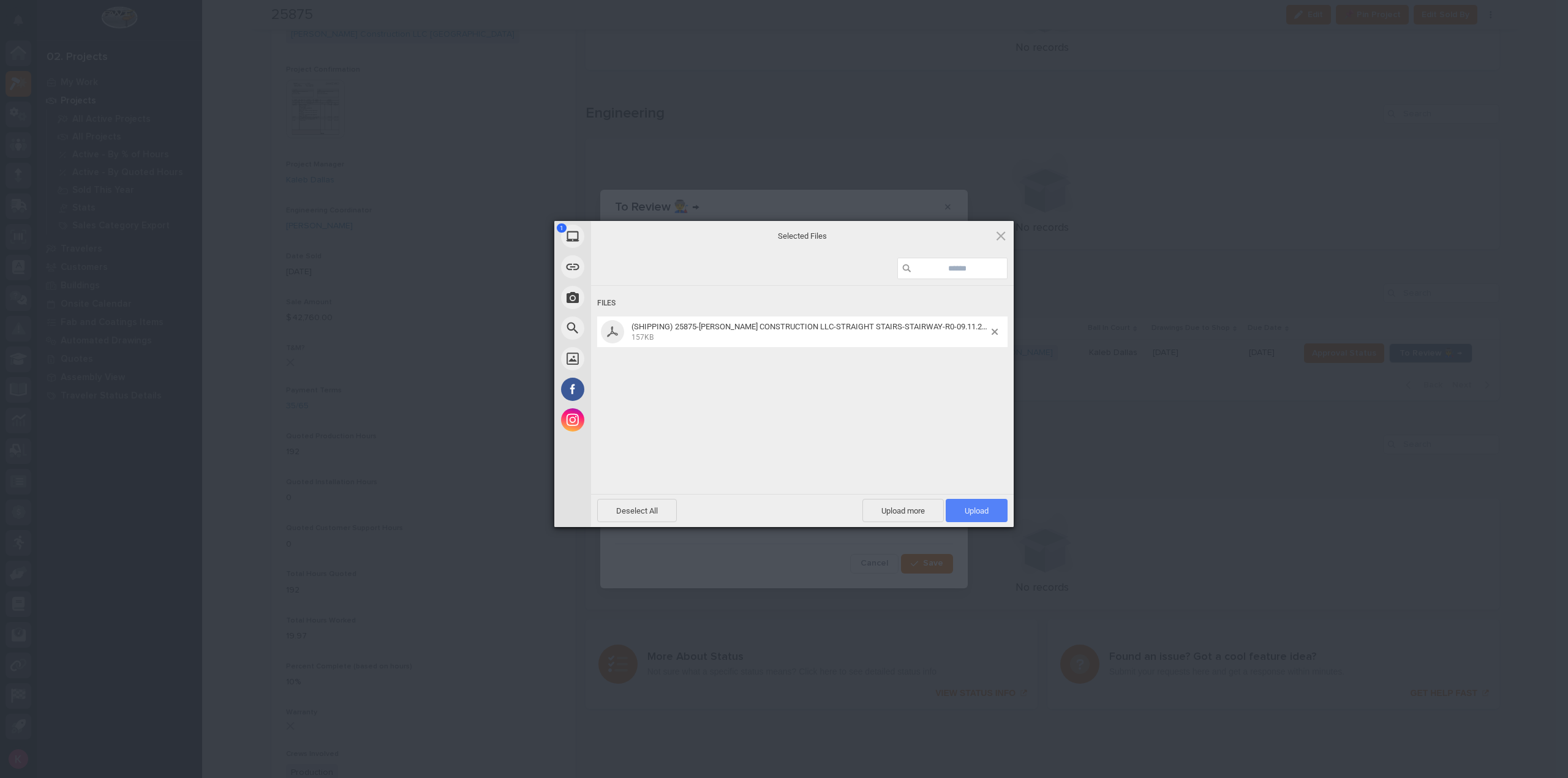
click at [967, 521] on span "Upload 1" at bounding box center [976, 511] width 62 height 23
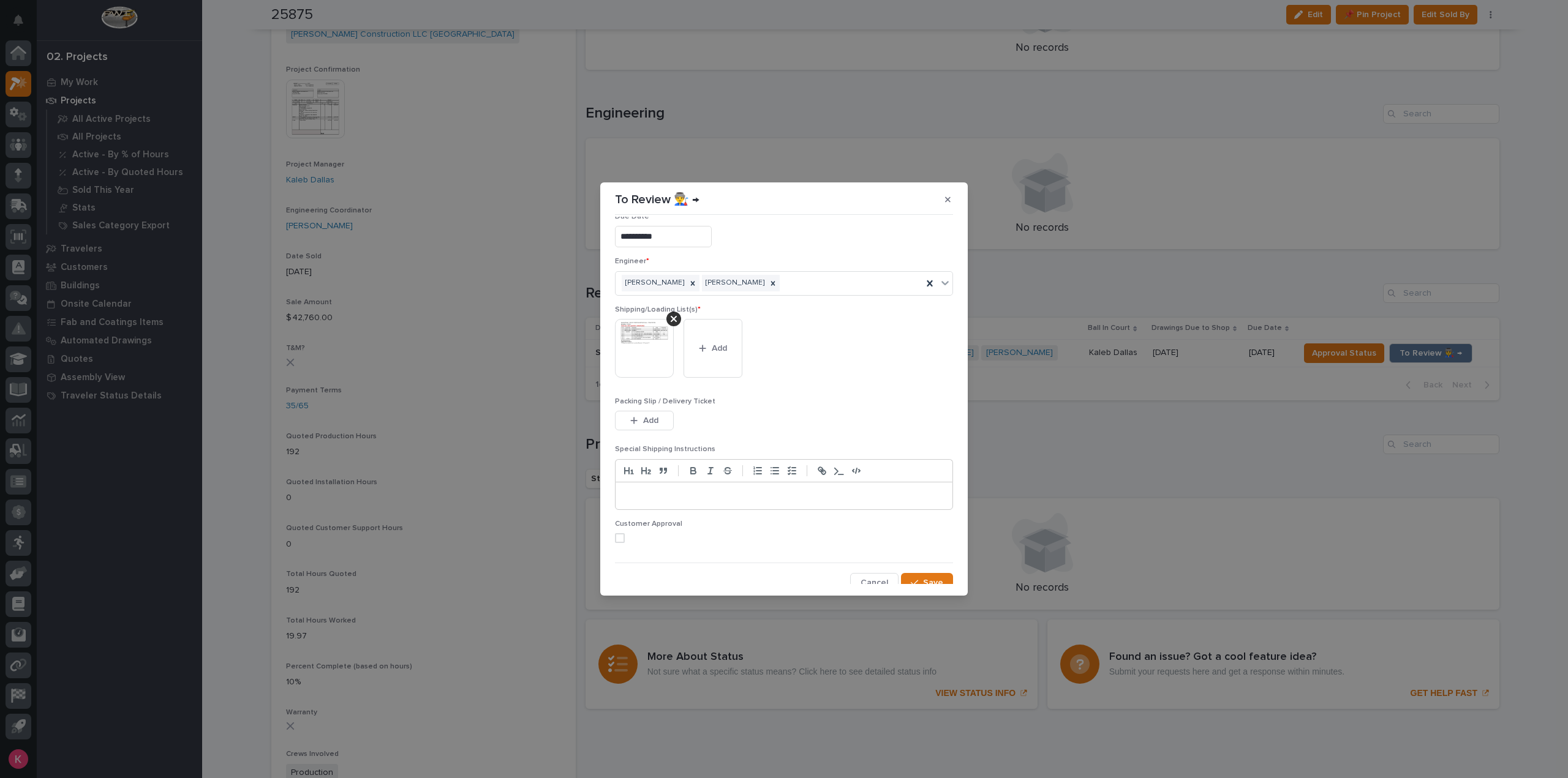
scroll to position [24, 0]
click at [925, 570] on span "Save" at bounding box center [933, 576] width 20 height 11
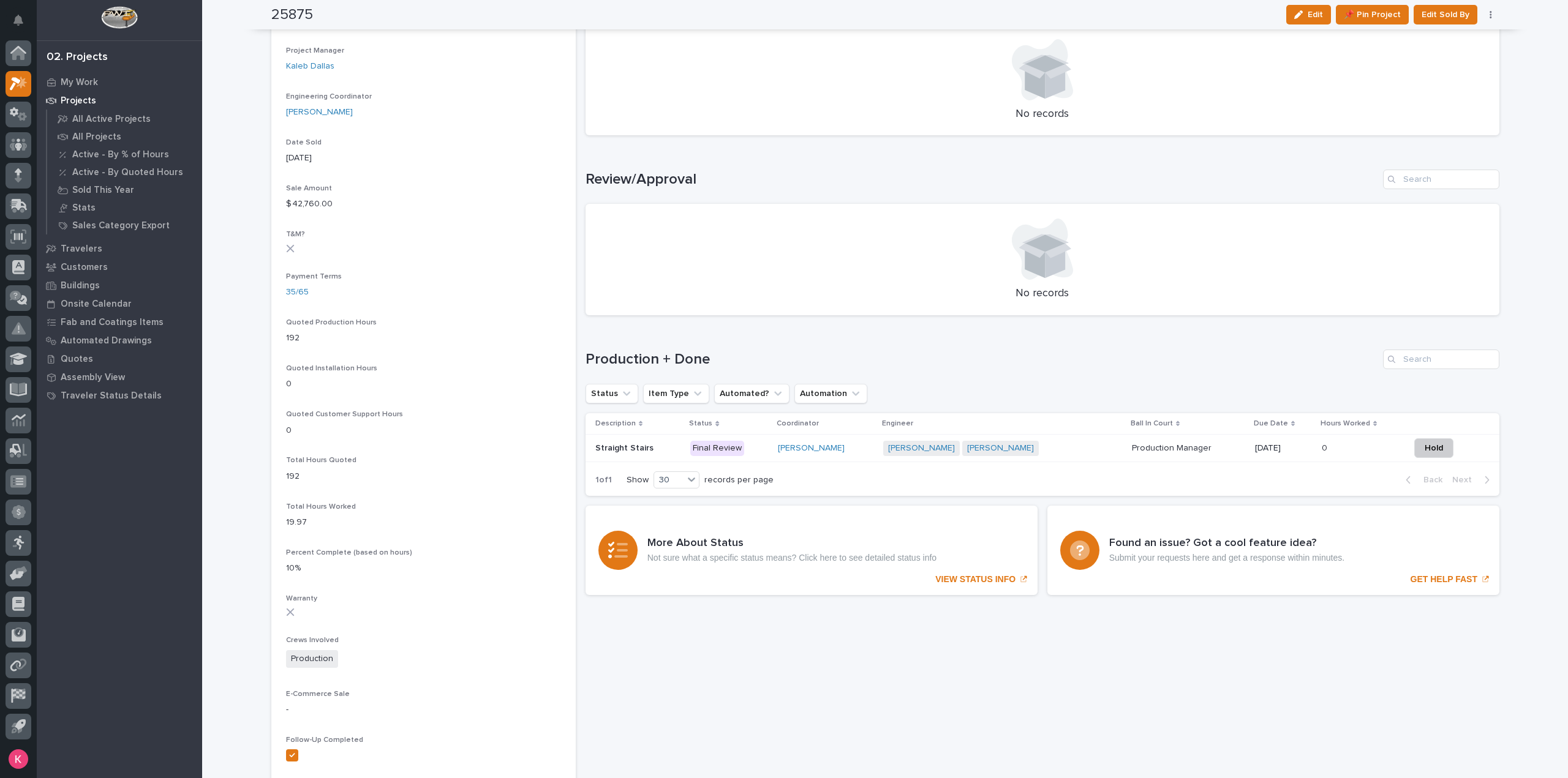
scroll to position [316, 0]
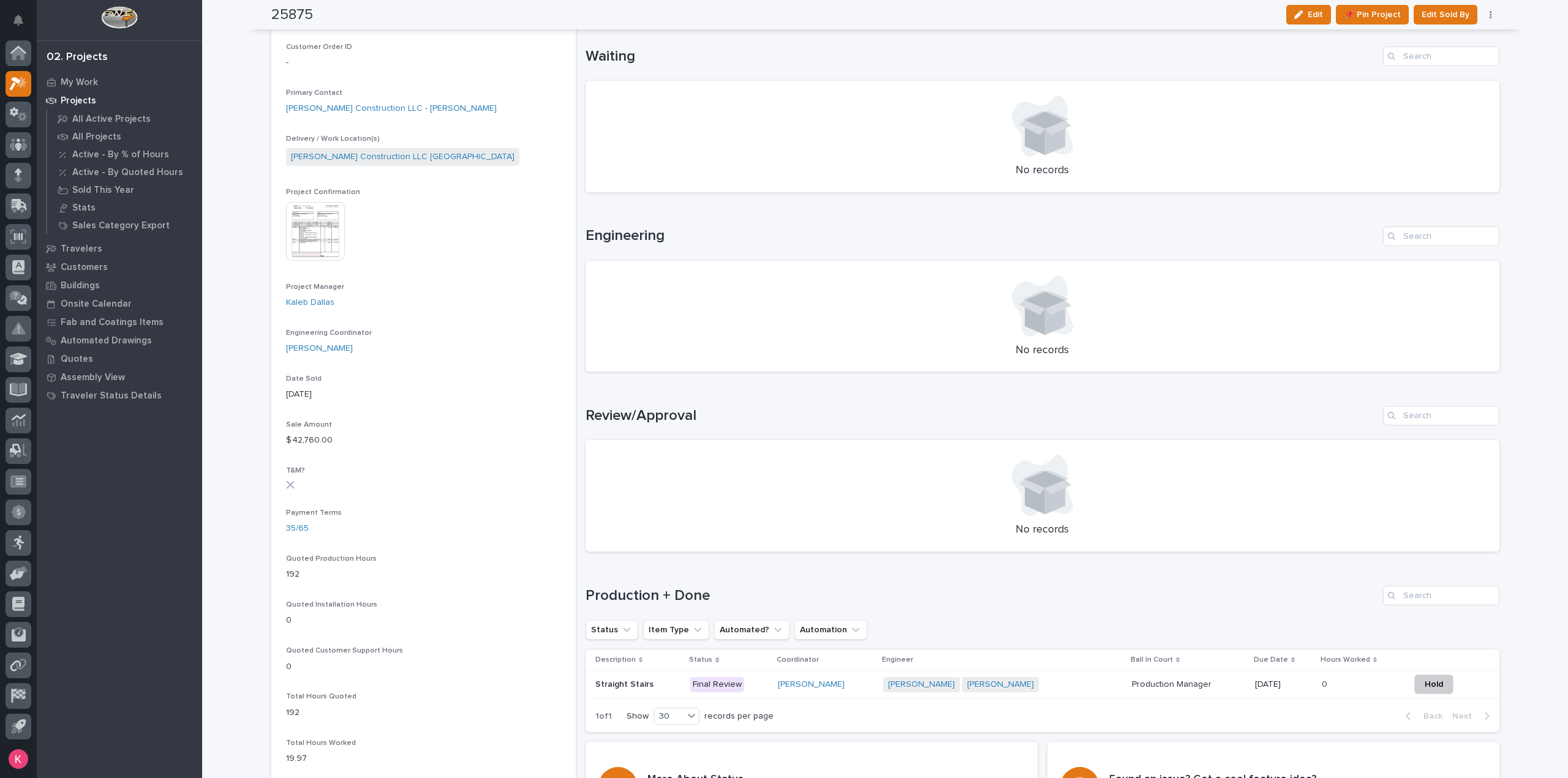
click at [305, 233] on img at bounding box center [315, 231] width 58 height 58
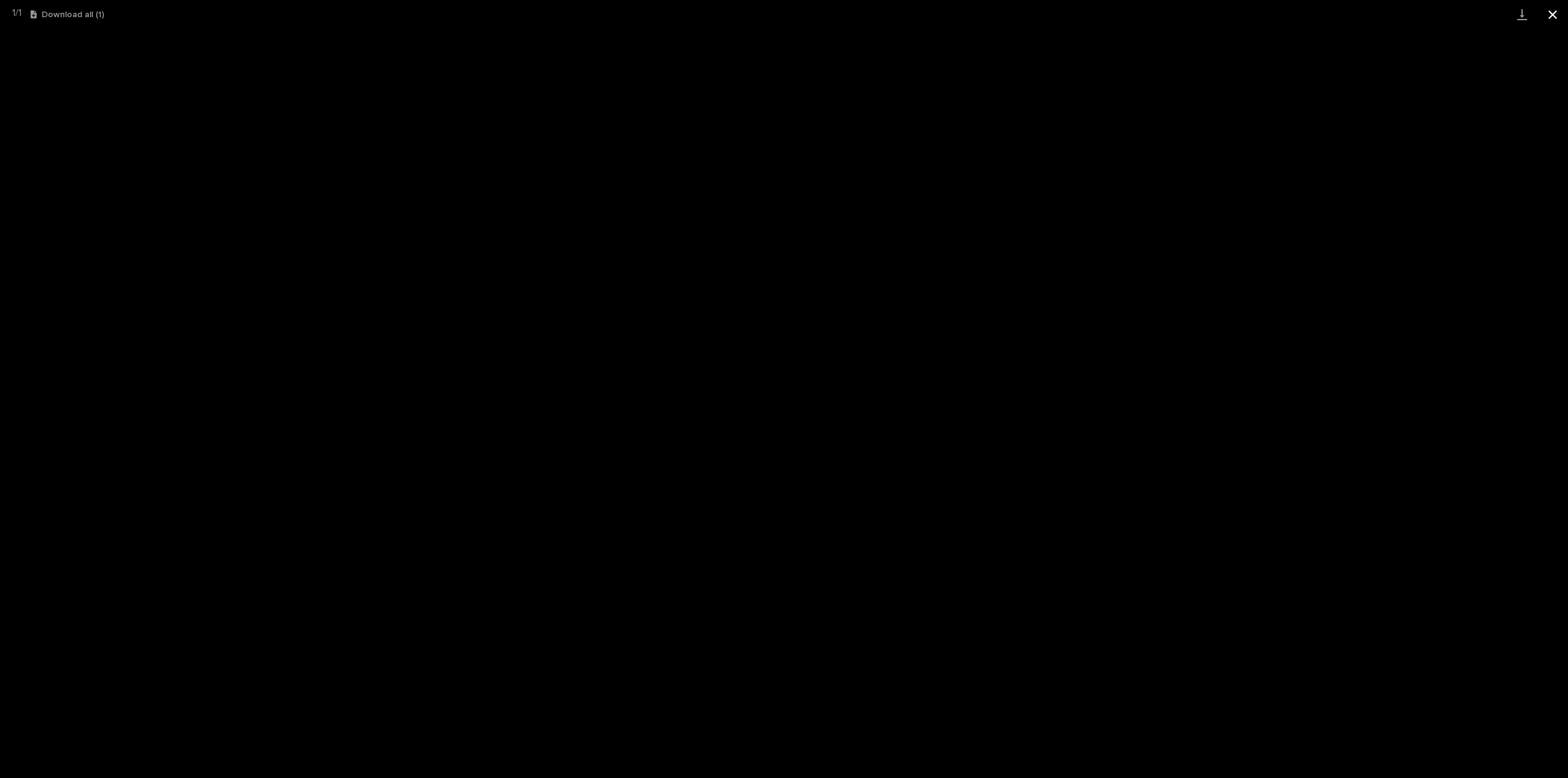
click at [1548, 16] on button "Close gallery" at bounding box center [1553, 14] width 31 height 29
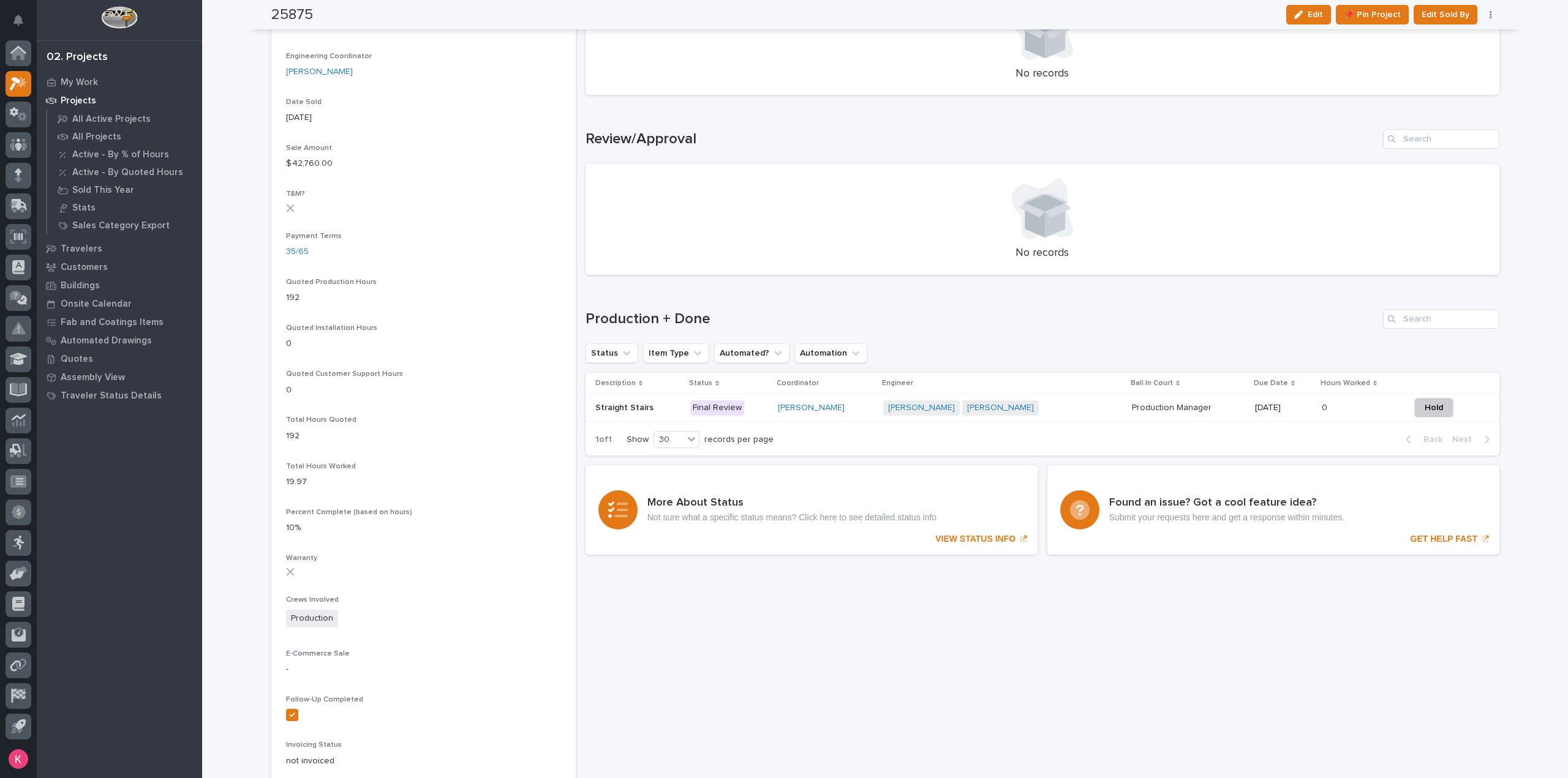
scroll to position [578, 0]
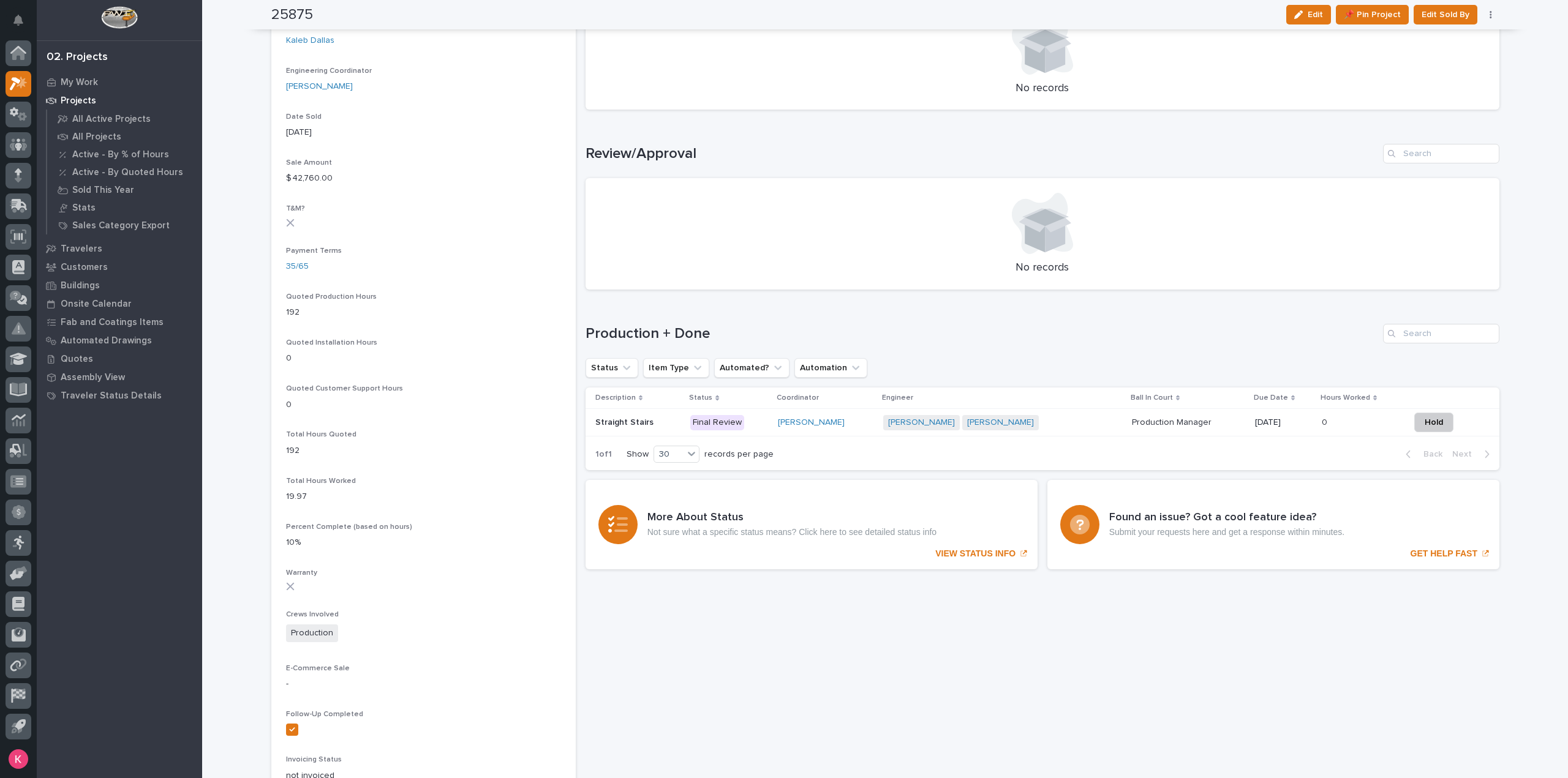
click at [1214, 433] on td "Production Manager Production Manager" at bounding box center [1188, 423] width 123 height 28
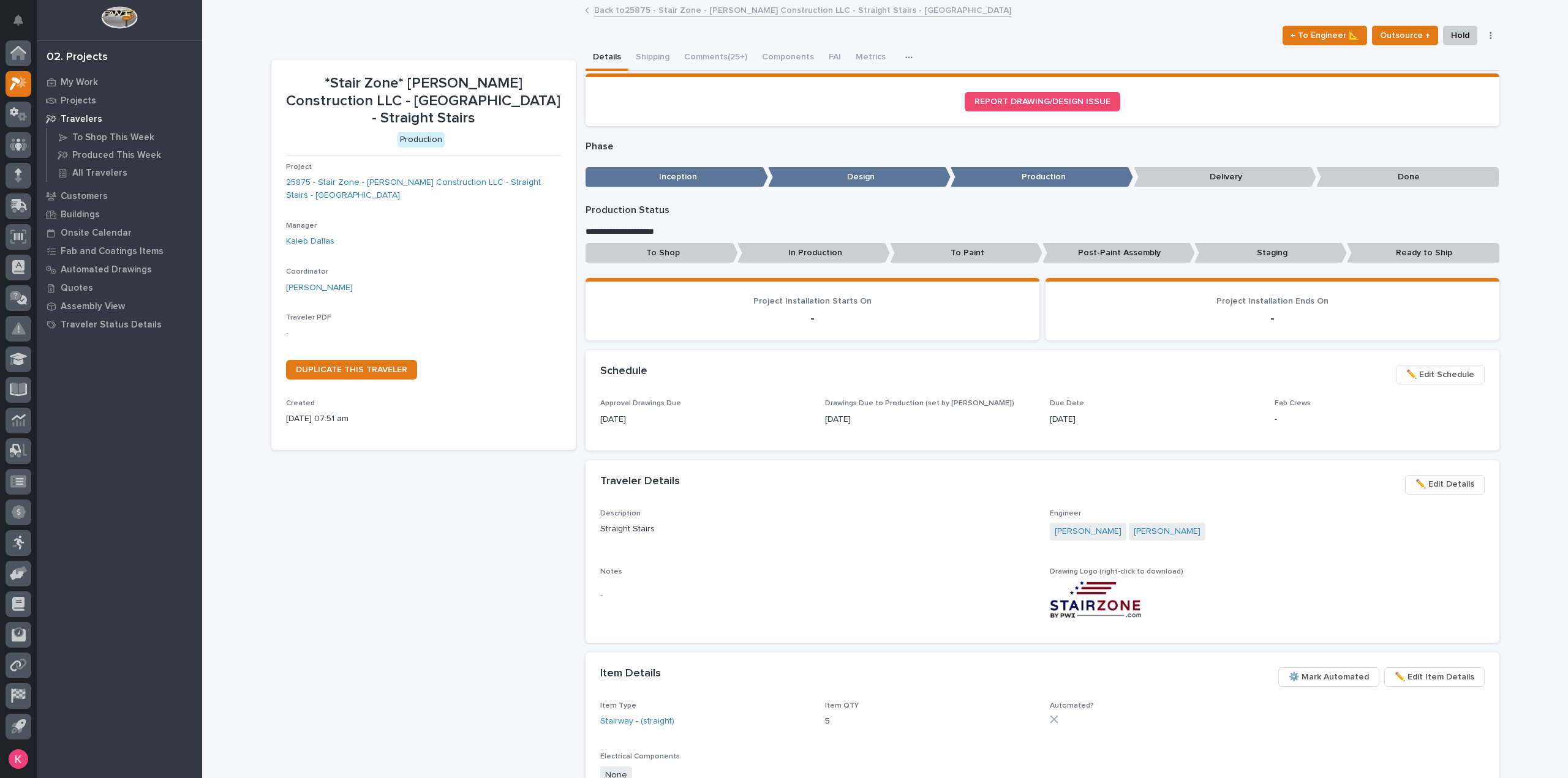
click at [1447, 380] on span "✏️ Edit Schedule" at bounding box center [1440, 374] width 68 height 14
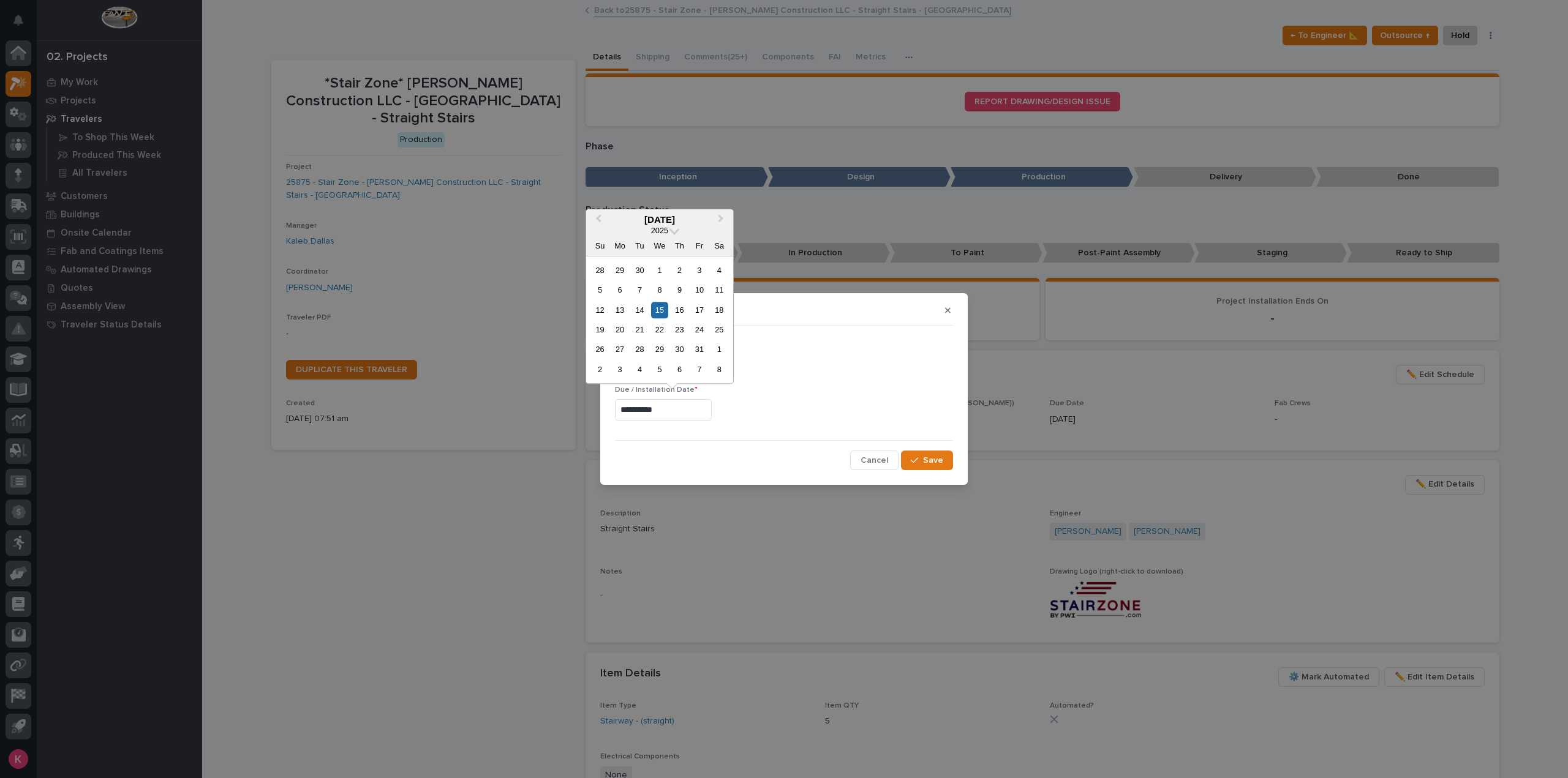
click at [691, 409] on input "**********" at bounding box center [663, 410] width 97 height 22
click at [592, 222] on button "Previous Month" at bounding box center [597, 220] width 20 height 20
click at [721, 219] on span "Next Month" at bounding box center [721, 220] width 0 height 16
click at [926, 465] on span "Save" at bounding box center [933, 461] width 20 height 11
